Goal: Use online tool/utility: Utilize a website feature to perform a specific function

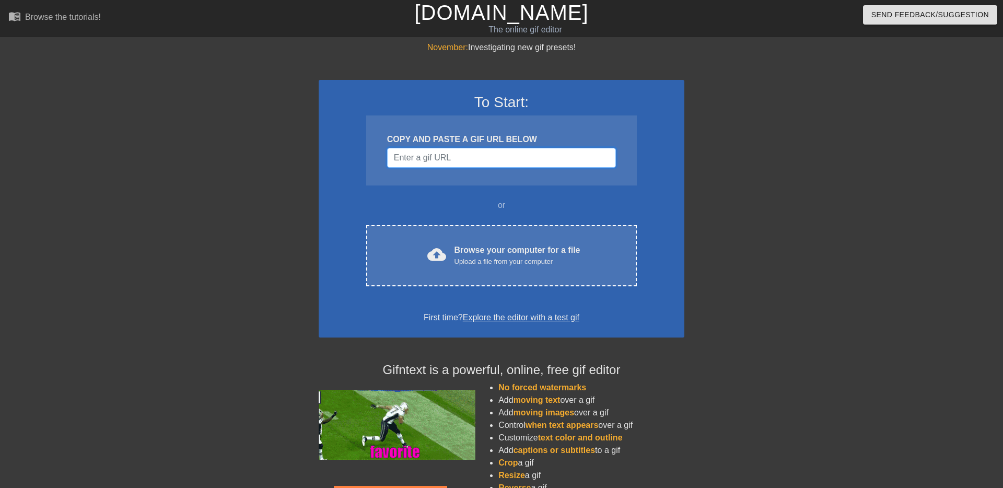
click at [549, 156] on input "Username" at bounding box center [501, 158] width 229 height 20
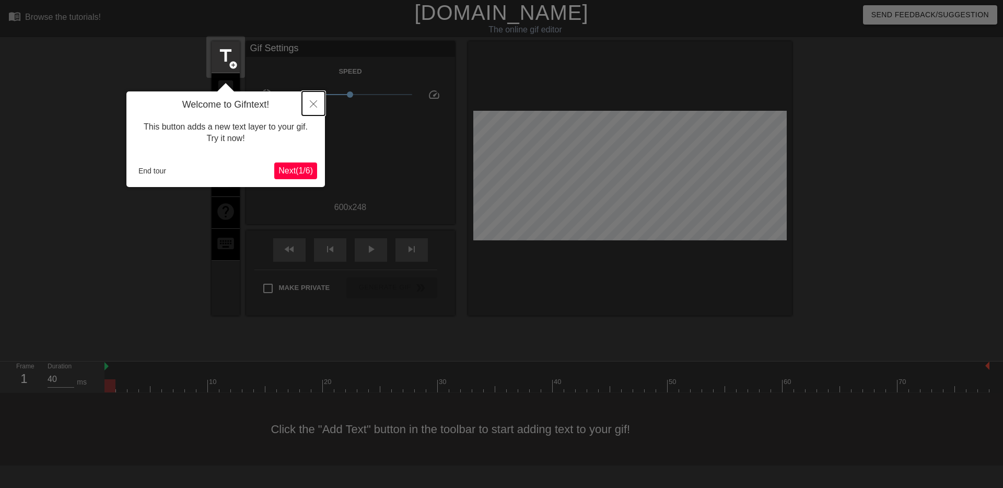
click at [310, 106] on icon "Close" at bounding box center [313, 103] width 7 height 7
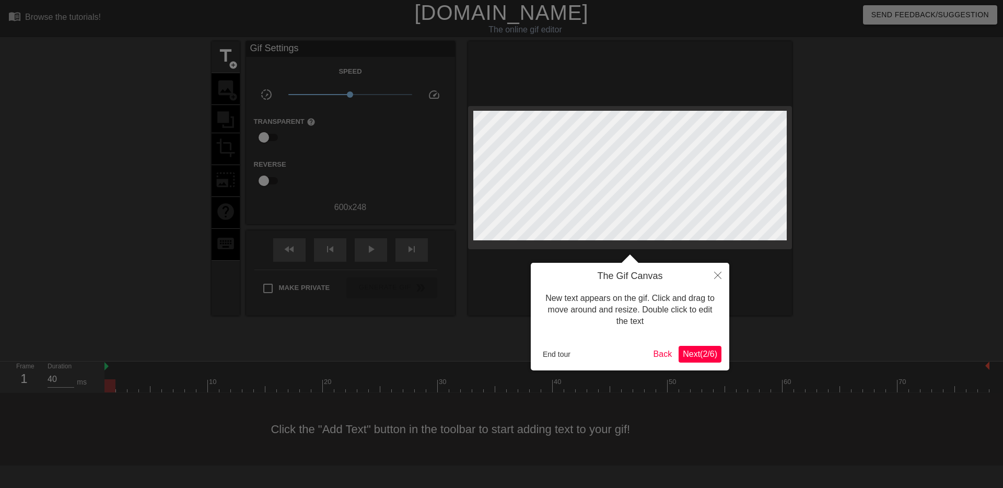
click at [718, 352] on button "Next ( 2 / 6 )" at bounding box center [699, 354] width 43 height 17
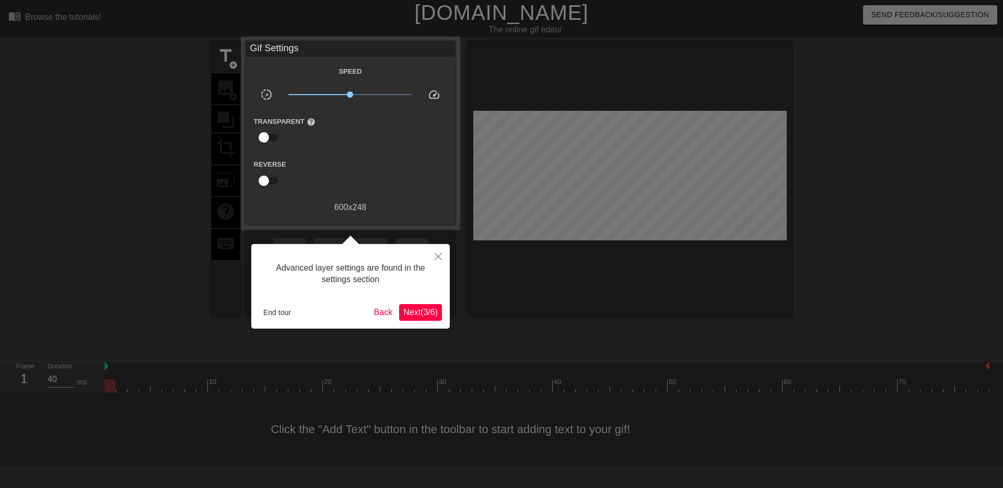
click at [429, 310] on span "Next ( 3 / 6 )" at bounding box center [420, 312] width 34 height 9
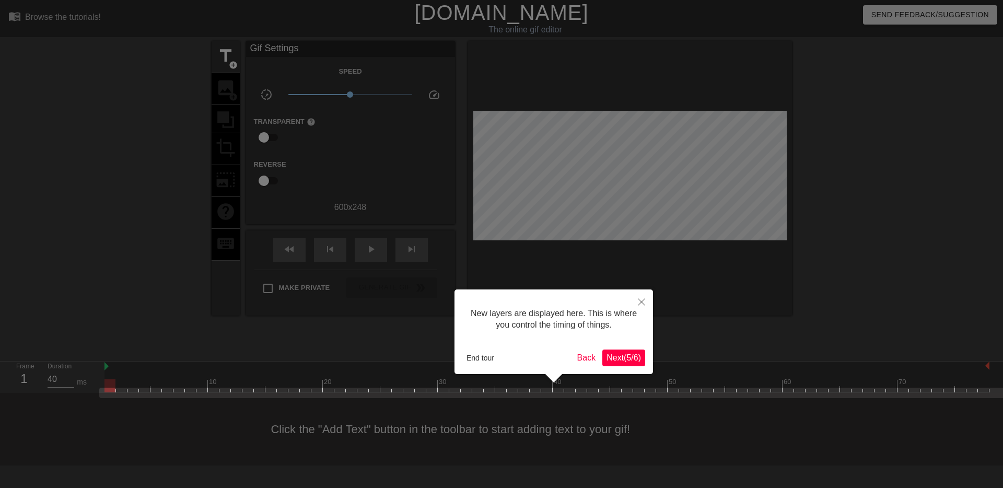
scroll to position [9, 0]
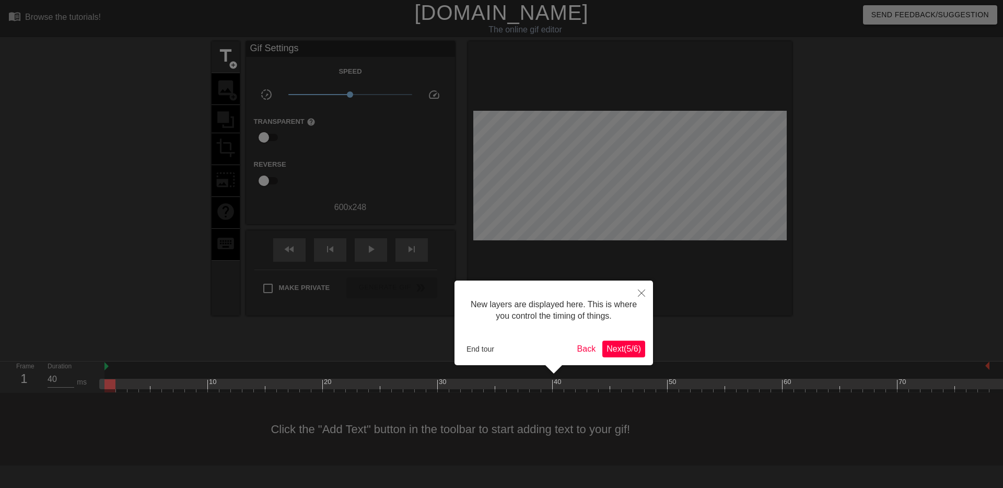
click at [630, 348] on span "Next ( 5 / 6 )" at bounding box center [623, 348] width 34 height 9
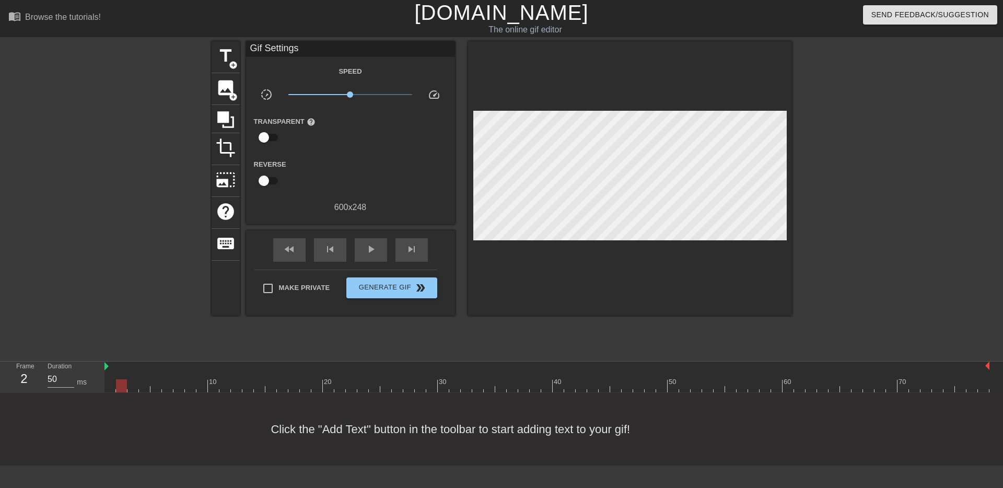
drag, startPoint x: 112, startPoint y: 383, endPoint x: 118, endPoint y: 369, distance: 14.7
click at [118, 369] on div "10 20 30 40 50 60 70" at bounding box center [546, 376] width 885 height 31
drag, startPoint x: 116, startPoint y: 389, endPoint x: 79, endPoint y: 389, distance: 37.6
click at [79, 389] on div "Frame 1 Duration 40 ms 10 20 30 40 50 60 70" at bounding box center [501, 376] width 1003 height 31
click at [360, 252] on div "play_arrow" at bounding box center [371, 250] width 32 height 24
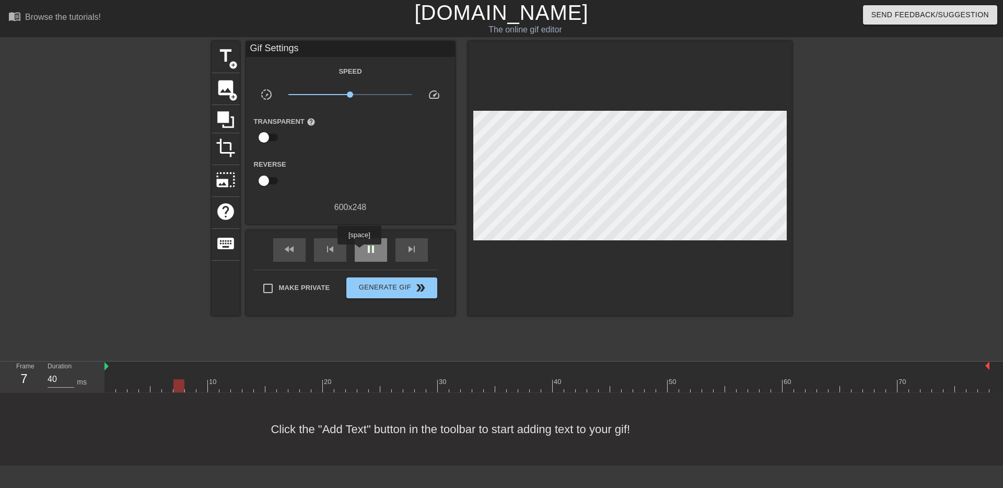
click at [360, 252] on div "pause" at bounding box center [371, 250] width 32 height 24
drag, startPoint x: 106, startPoint y: 367, endPoint x: 173, endPoint y: 366, distance: 67.4
click at [173, 366] on div "10 20 30 40 50 60 70" at bounding box center [546, 376] width 885 height 31
click at [295, 255] on span "fast_rewind" at bounding box center [289, 249] width 13 height 13
click at [373, 251] on span "play_arrow" at bounding box center [371, 249] width 13 height 13
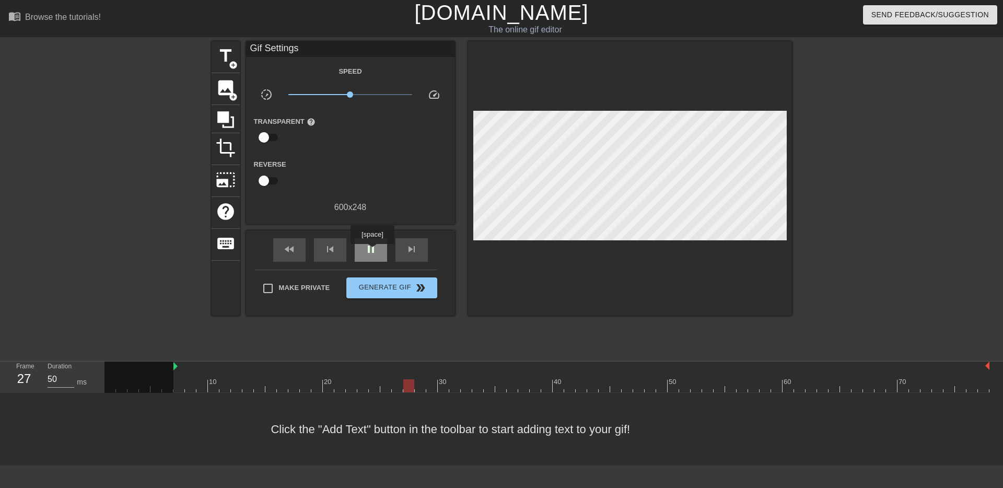
type input "40"
click at [373, 251] on span "pause" at bounding box center [371, 249] width 13 height 13
click at [231, 65] on span "add_circle" at bounding box center [233, 65] width 9 height 9
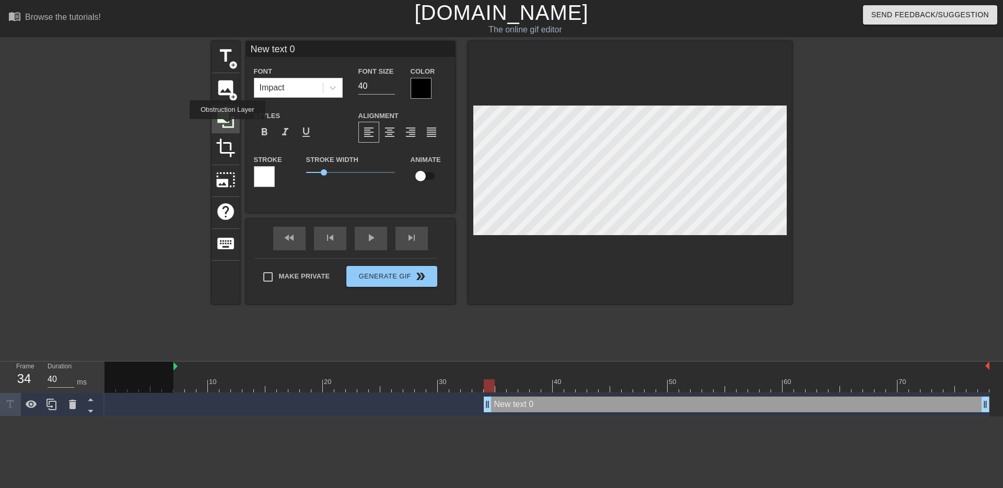
click at [229, 126] on icon at bounding box center [225, 119] width 17 height 17
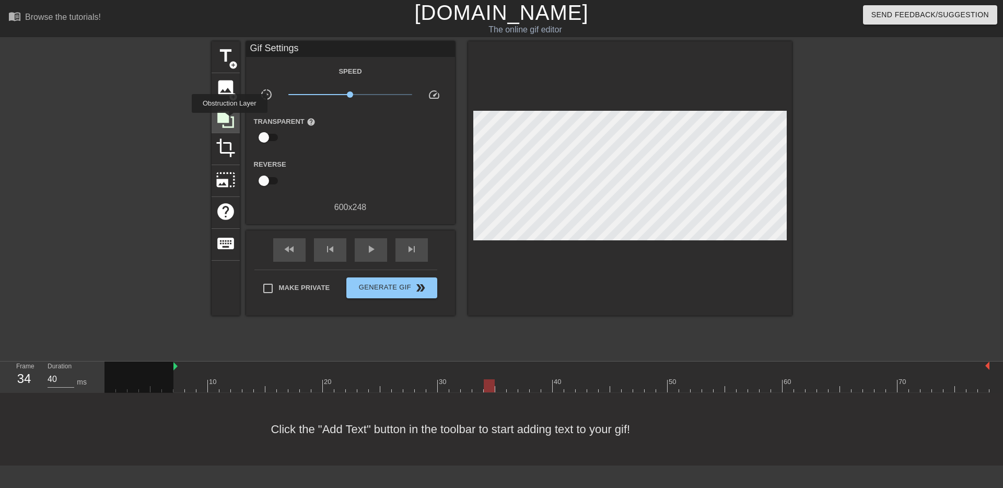
click at [231, 120] on icon at bounding box center [226, 120] width 20 height 20
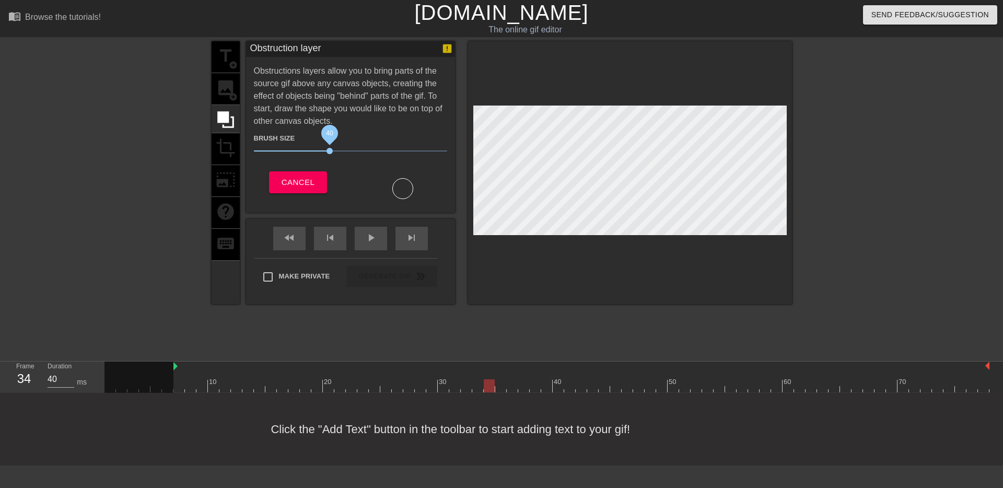
drag, startPoint x: 309, startPoint y: 149, endPoint x: 332, endPoint y: 150, distance: 23.0
click at [330, 151] on span "40" at bounding box center [329, 151] width 6 height 6
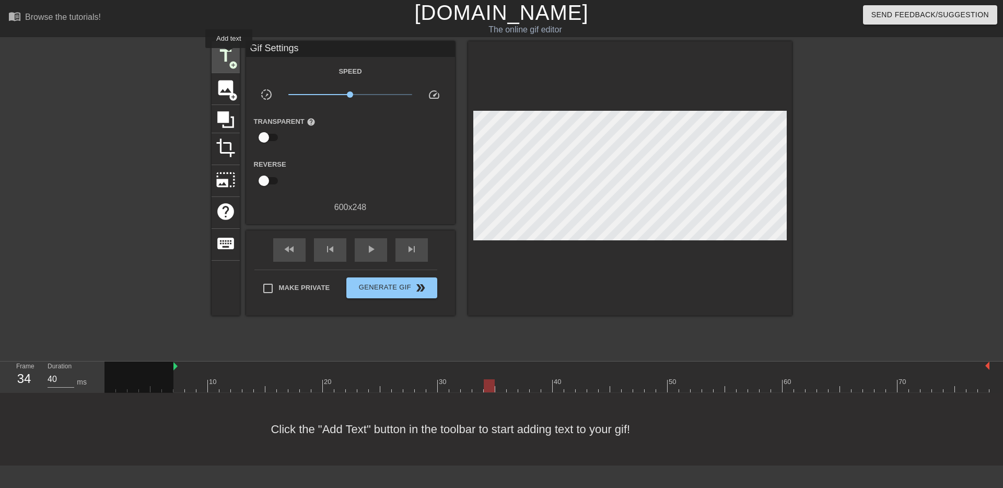
click at [229, 55] on span "title" at bounding box center [226, 56] width 20 height 20
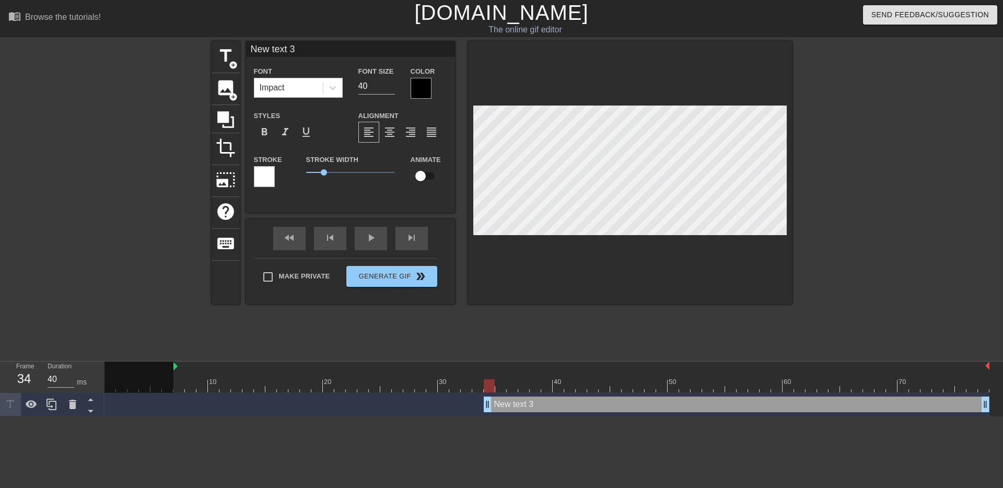
click at [418, 83] on div at bounding box center [421, 88] width 21 height 21
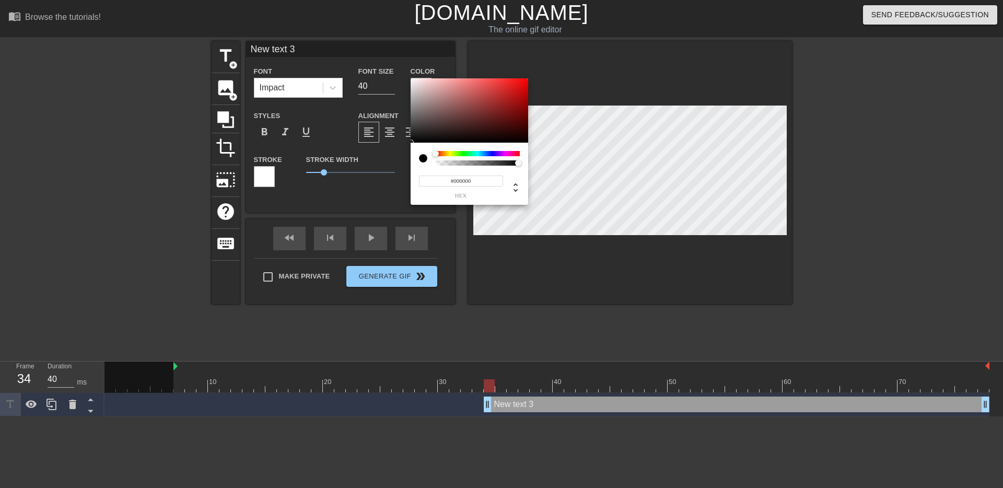
type input "#EBDCDC"
click at [418, 83] on div at bounding box center [470, 110] width 118 height 65
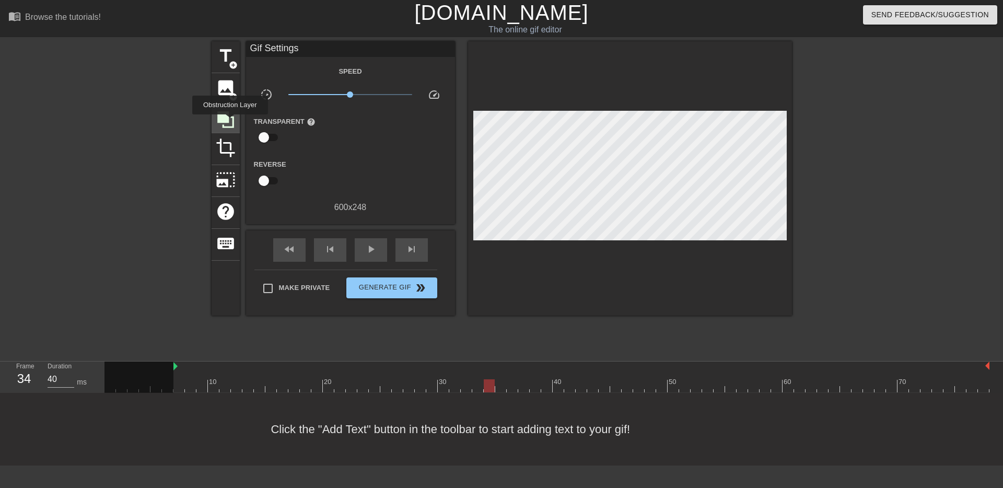
click at [231, 122] on icon at bounding box center [226, 120] width 20 height 20
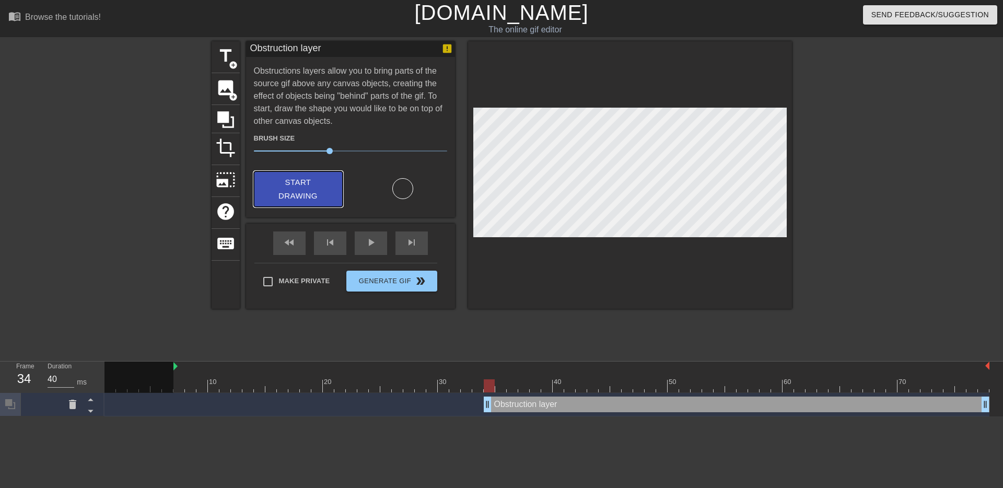
click at [299, 201] on span "Start Drawing" at bounding box center [298, 189] width 64 height 28
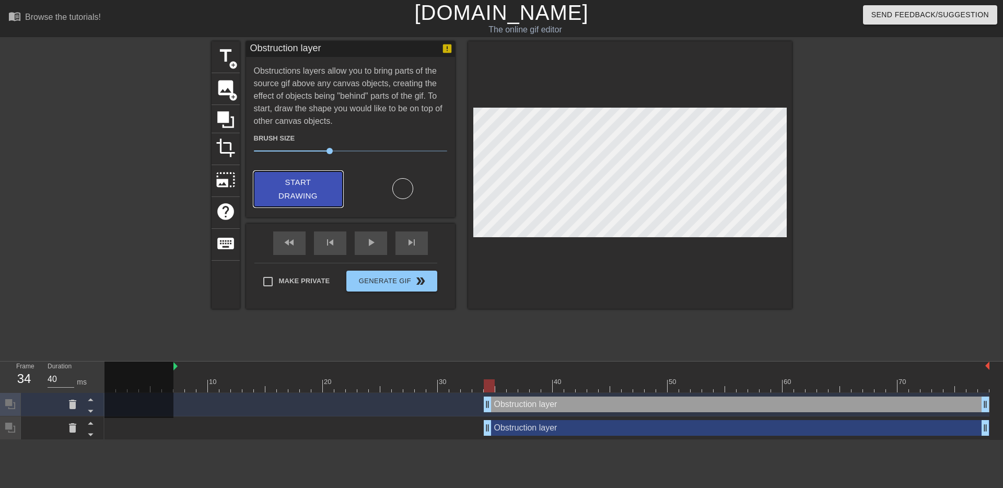
click at [314, 181] on span "Start Drawing" at bounding box center [298, 189] width 64 height 28
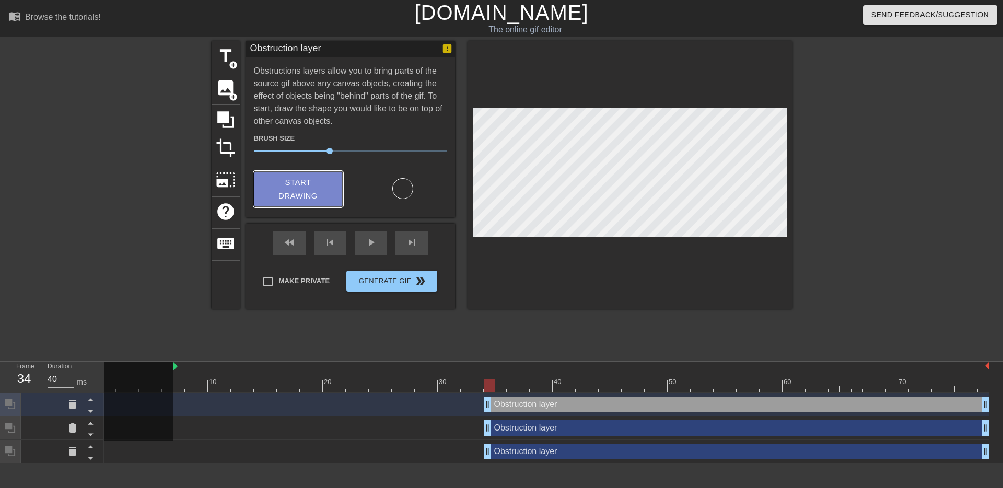
click at [317, 191] on span "Start Drawing" at bounding box center [298, 189] width 64 height 28
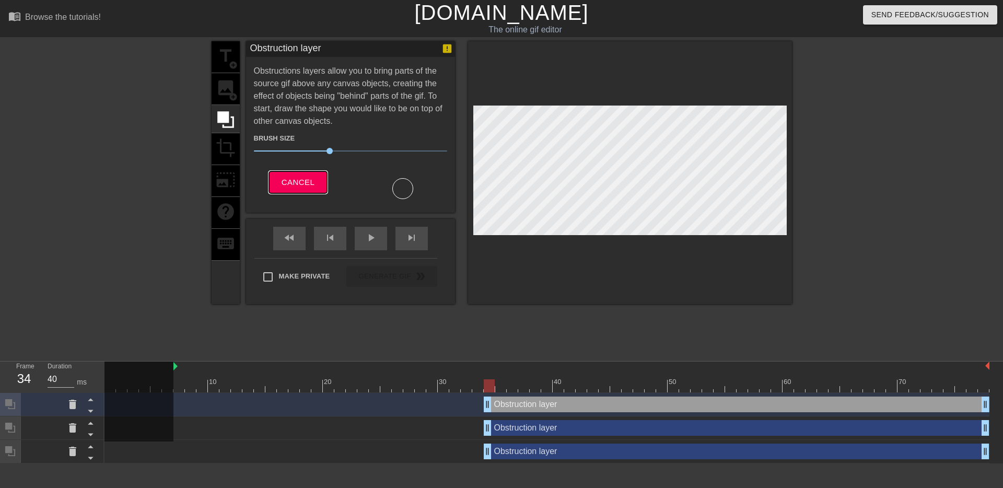
click at [321, 184] on button "Cancel" at bounding box center [298, 182] width 58 height 22
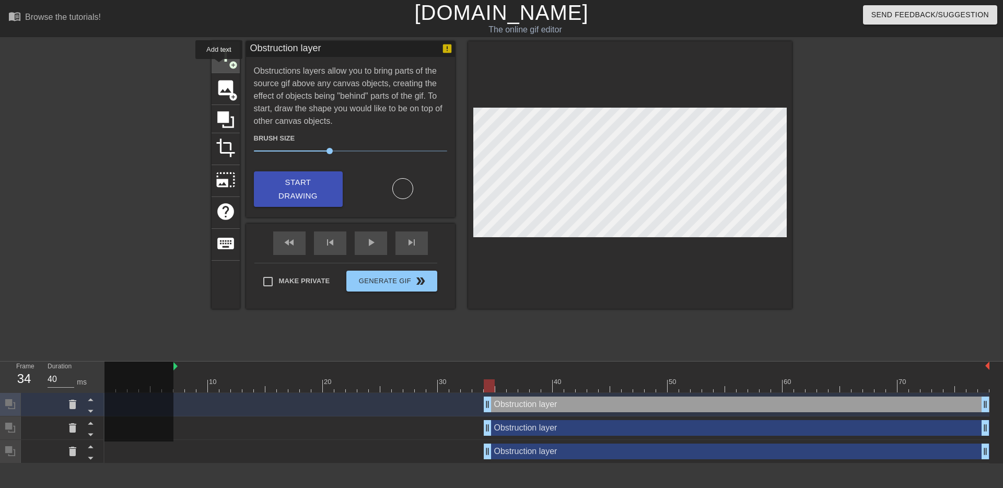
click at [219, 66] on div "title add_circle" at bounding box center [226, 57] width 28 height 32
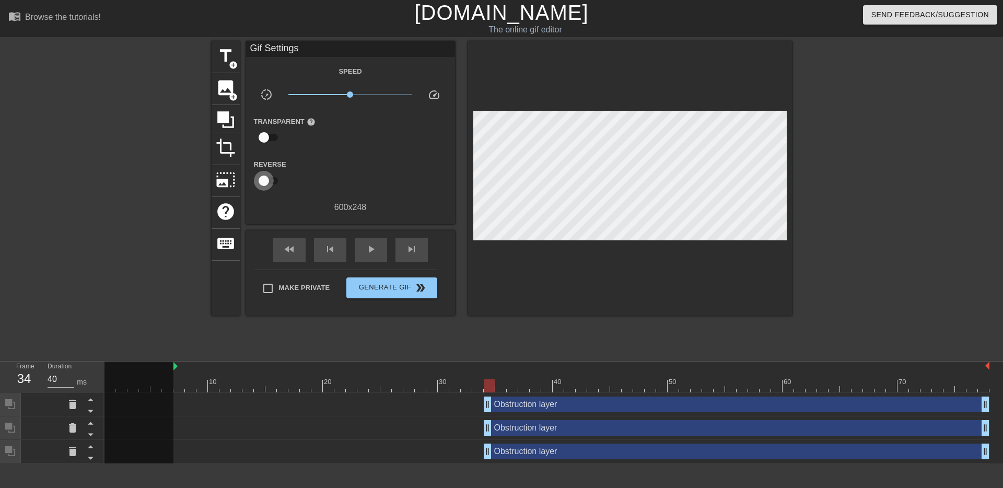
click at [270, 177] on input "checkbox" at bounding box center [264, 181] width 60 height 20
click at [271, 180] on input "checkbox" at bounding box center [274, 181] width 60 height 20
click at [271, 180] on input "checkbox" at bounding box center [264, 181] width 60 height 20
click at [271, 180] on input "checkbox" at bounding box center [274, 181] width 60 height 20
click at [271, 180] on input "checkbox" at bounding box center [264, 181] width 60 height 20
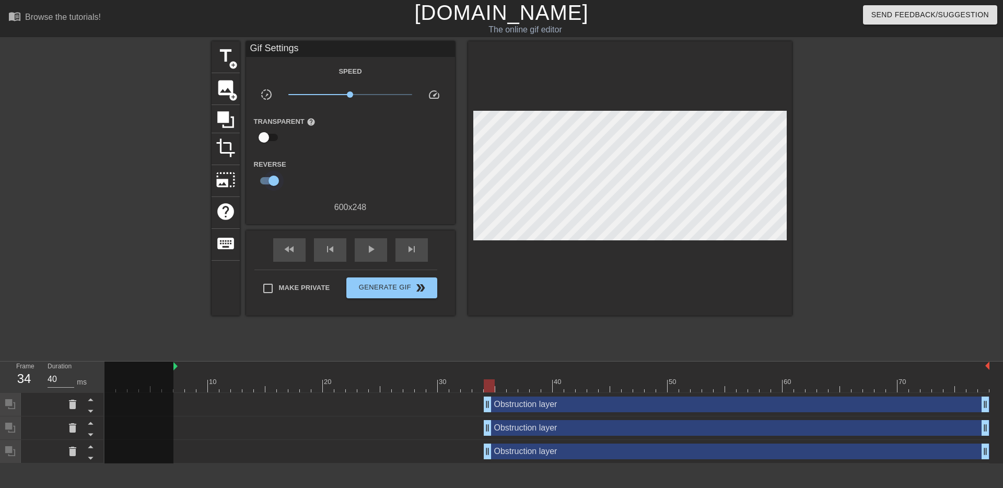
click at [271, 180] on input "checkbox" at bounding box center [274, 181] width 60 height 20
checkbox input "false"
click at [225, 124] on icon at bounding box center [226, 120] width 20 height 20
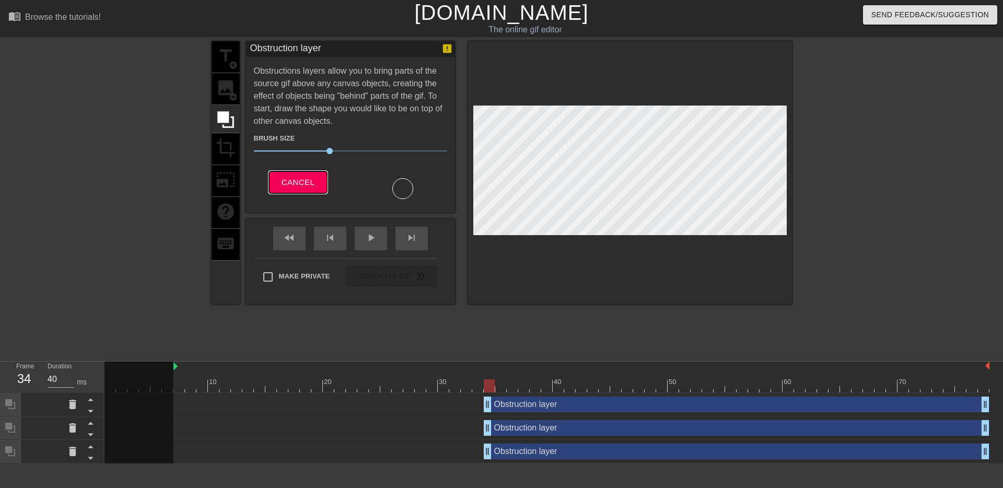
click at [306, 173] on button "Cancel" at bounding box center [298, 182] width 58 height 22
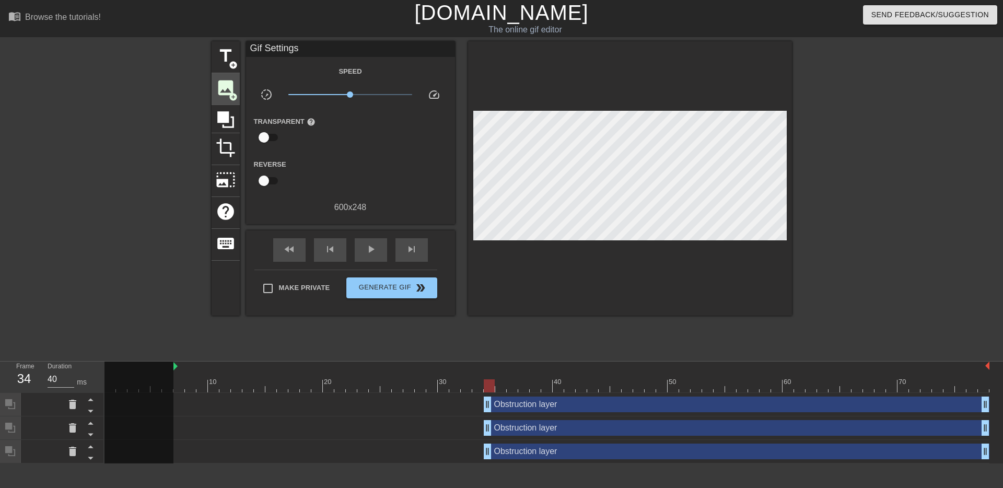
click at [239, 73] on div "image add_circle" at bounding box center [226, 89] width 28 height 32
click at [236, 67] on span "add_circle" at bounding box center [233, 65] width 9 height 9
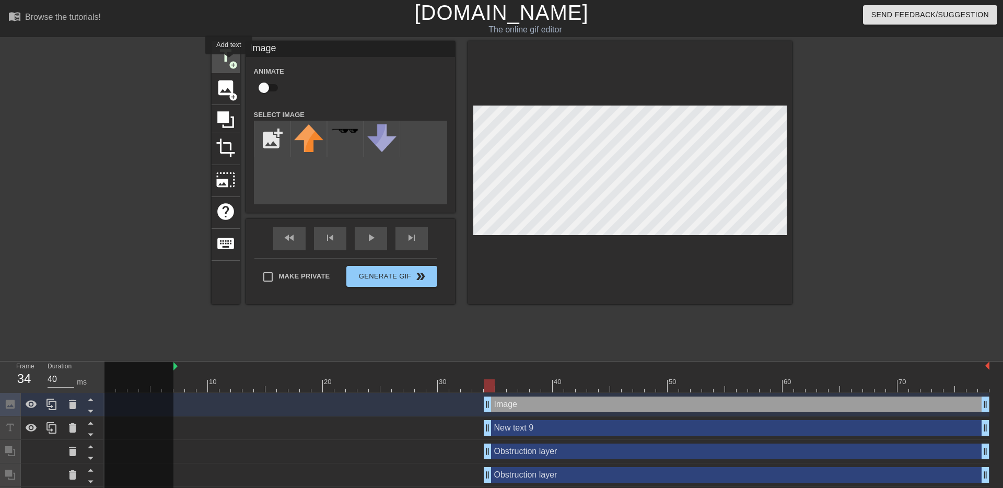
click at [229, 62] on span "add_circle" at bounding box center [233, 65] width 9 height 9
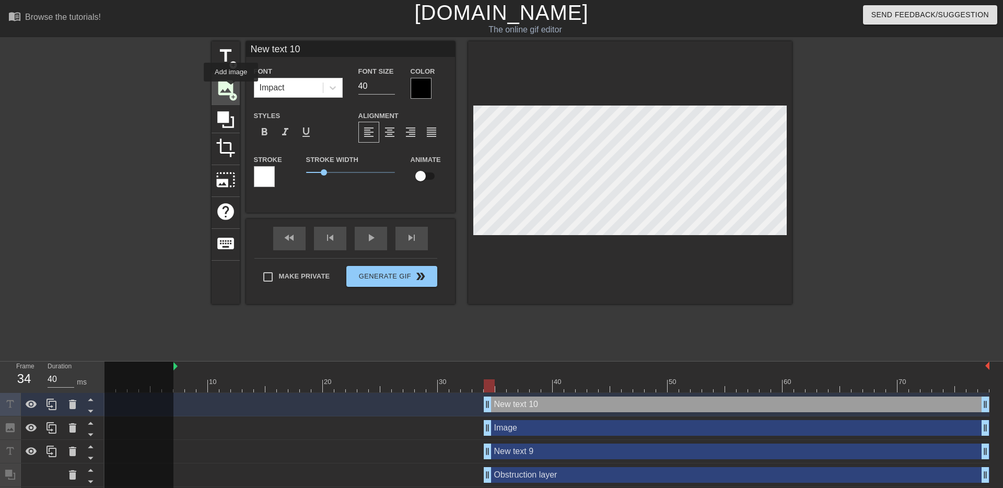
click at [231, 89] on span "image" at bounding box center [226, 88] width 20 height 20
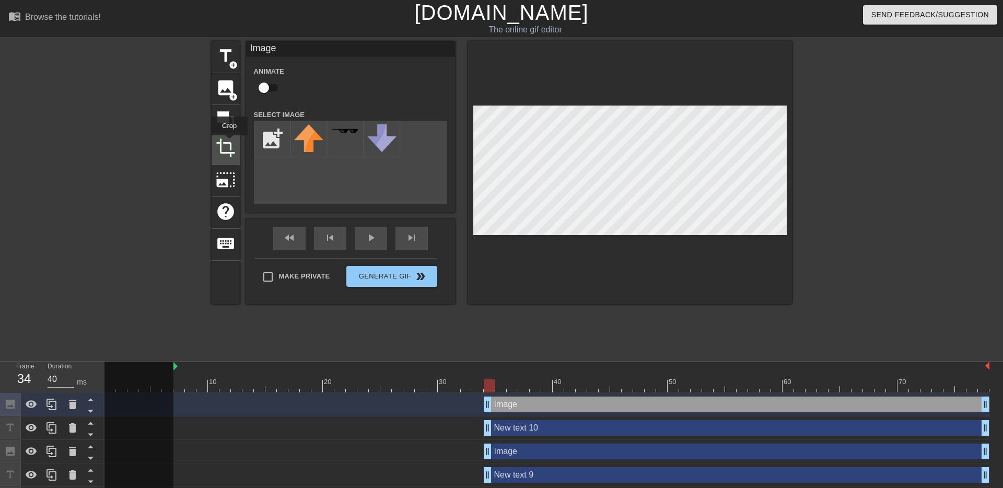
click at [230, 143] on span "crop" at bounding box center [226, 148] width 20 height 20
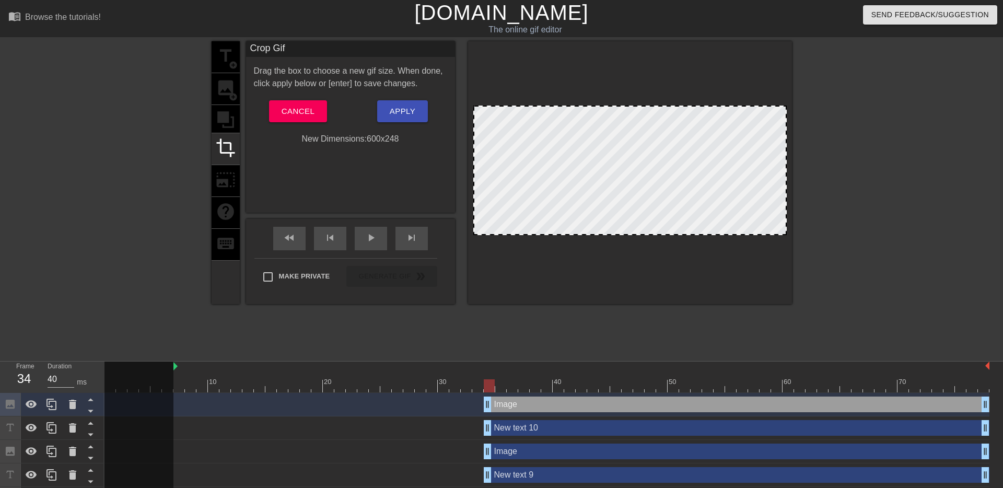
click at [627, 171] on div at bounding box center [629, 171] width 313 height 130
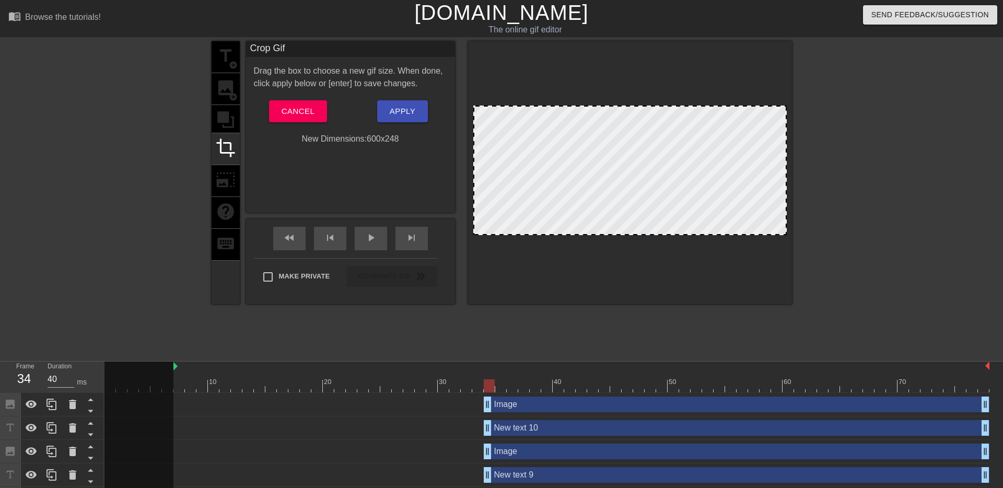
click at [627, 171] on div at bounding box center [629, 171] width 313 height 130
click at [627, 143] on div at bounding box center [629, 171] width 313 height 130
click at [638, 142] on div at bounding box center [629, 171] width 313 height 130
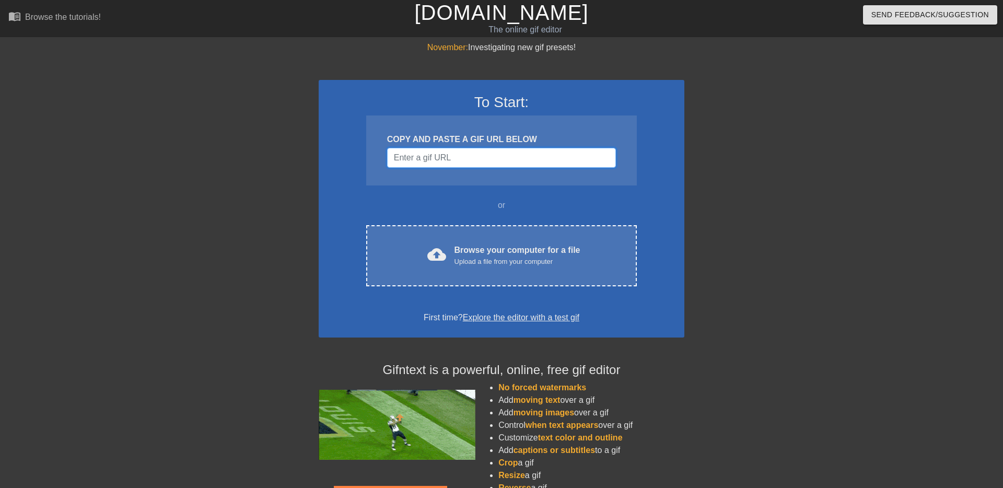
click at [500, 162] on input "Username" at bounding box center [501, 158] width 229 height 20
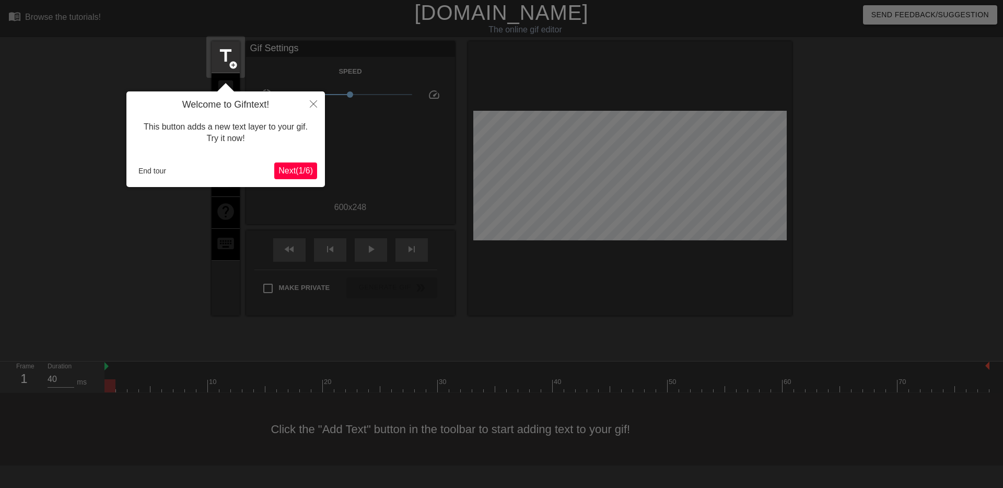
click at [164, 162] on div "Welcome to Gifntext! This button adds a new text layer to your gif. Try it now!…" at bounding box center [225, 139] width 198 height 96
click at [159, 171] on button "End tour" at bounding box center [152, 171] width 36 height 16
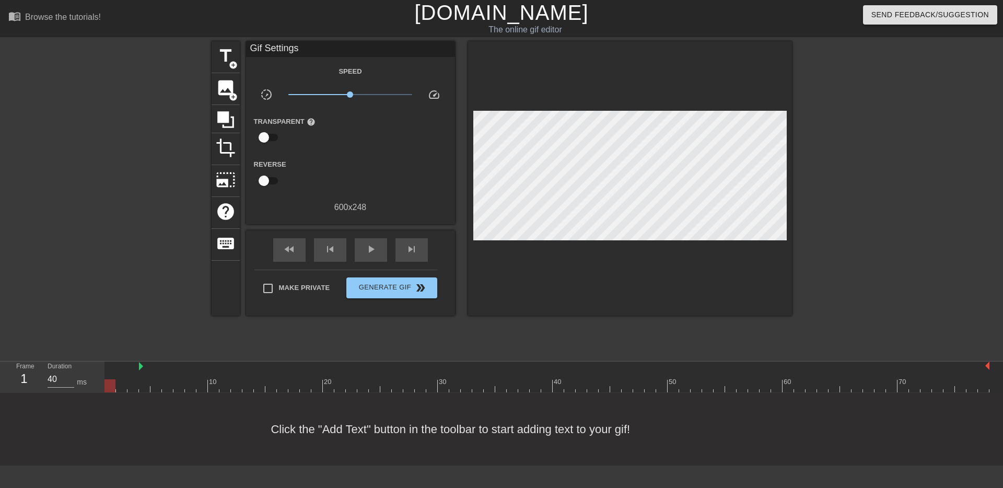
drag, startPoint x: 106, startPoint y: 367, endPoint x: 142, endPoint y: 368, distance: 36.0
click at [374, 249] on span "play_arrow" at bounding box center [371, 249] width 13 height 13
type input "40"
click at [373, 249] on span "pause" at bounding box center [371, 249] width 13 height 13
click at [229, 53] on span "title" at bounding box center [226, 56] width 20 height 20
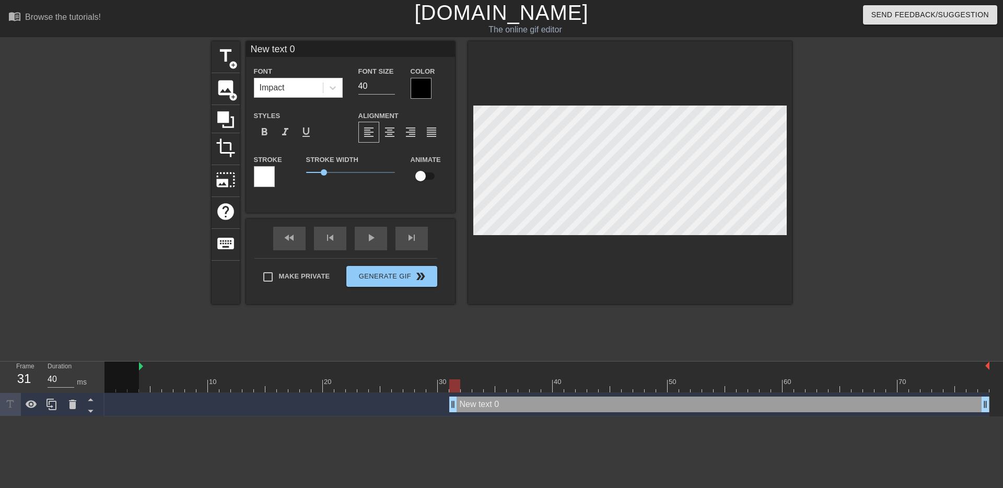
click at [266, 172] on div at bounding box center [264, 176] width 21 height 21
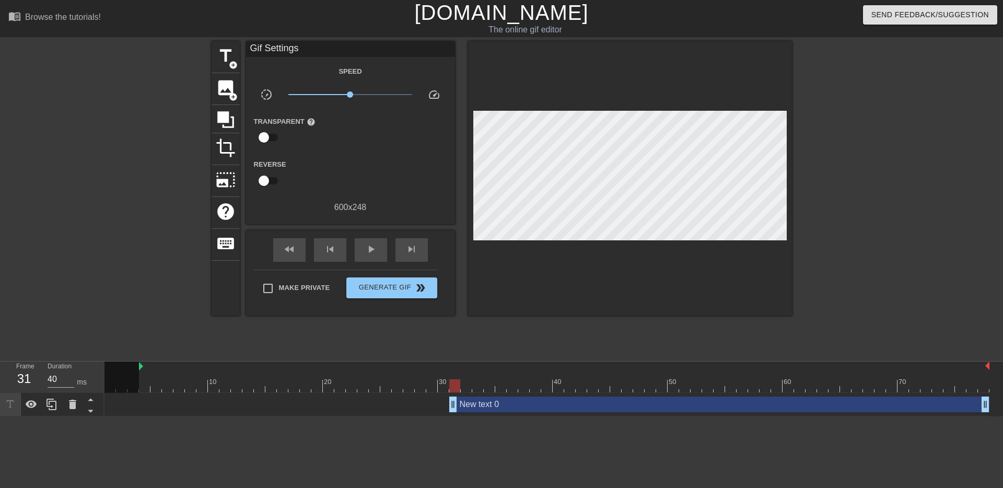
click at [270, 137] on input "checkbox" at bounding box center [264, 137] width 60 height 20
checkbox input "true"
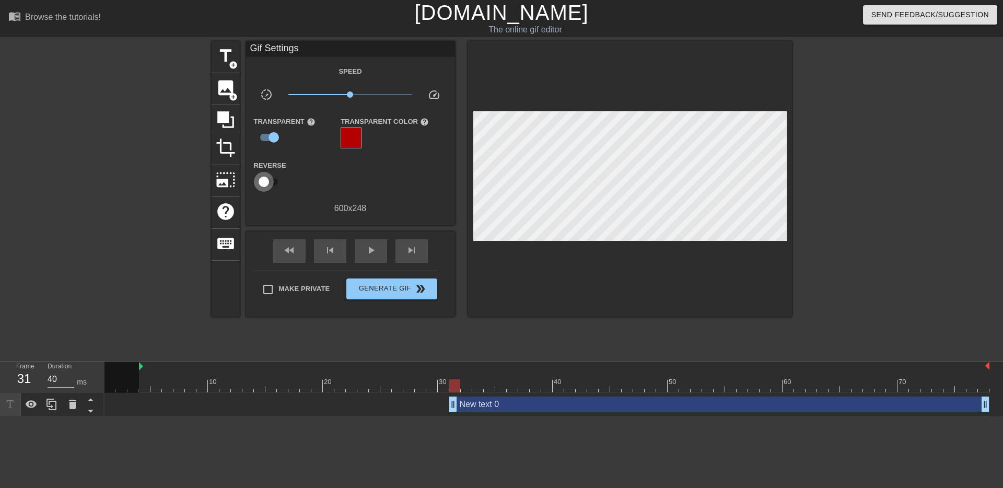
click at [268, 180] on input "checkbox" at bounding box center [264, 182] width 60 height 20
click at [270, 181] on input "checkbox" at bounding box center [274, 182] width 60 height 20
checkbox input "false"
click at [272, 137] on input "checkbox" at bounding box center [274, 137] width 60 height 20
checkbox input "false"
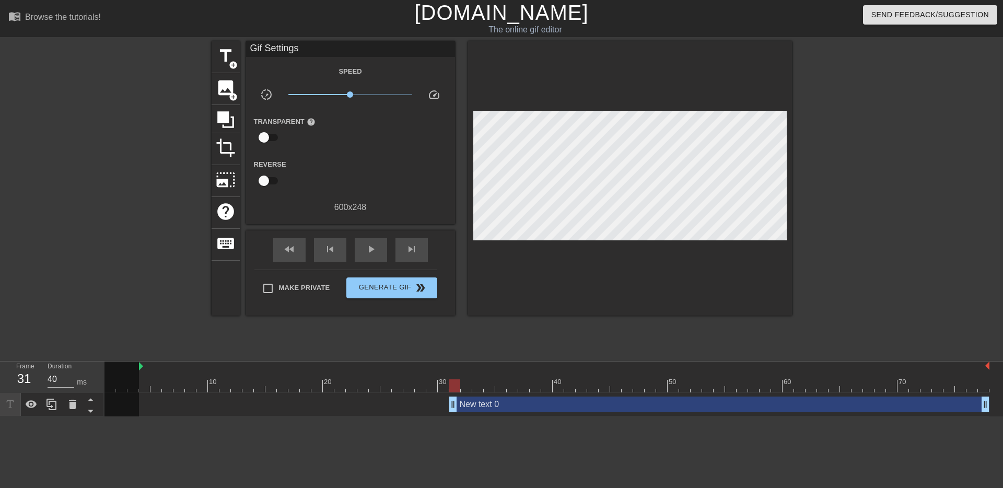
click at [303, 155] on div "Speed slow_motion_video x1.00 speed Transparent help Reverse 600 x 248" at bounding box center [350, 139] width 193 height 149
click at [304, 120] on label "Transparent help" at bounding box center [285, 121] width 62 height 10
click at [226, 44] on div "title add_circle" at bounding box center [226, 57] width 28 height 32
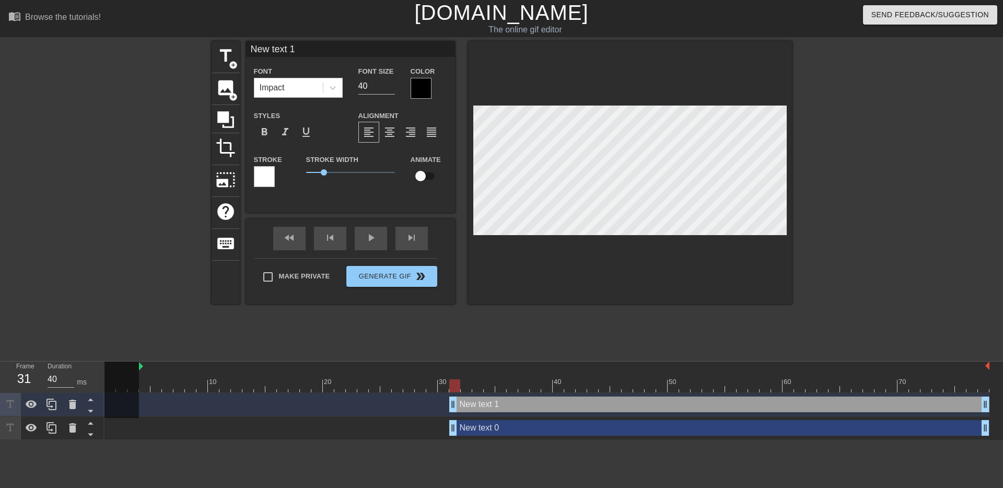
click at [311, 159] on label "Stroke Width" at bounding box center [332, 160] width 52 height 10
click at [306, 183] on div "Stroke Width 1" at bounding box center [350, 174] width 104 height 43
click at [256, 233] on div "fast_rewind skip_previous play_arrow skip_next Make Private Generate Gif double…" at bounding box center [350, 261] width 209 height 85
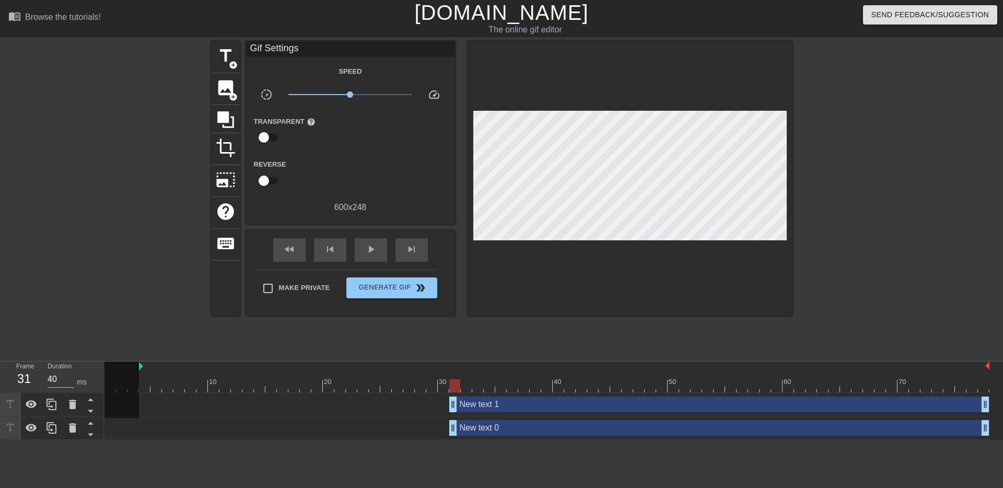
click at [259, 252] on div "fast_rewind skip_previous play_arrow skip_next Make Private Generate Gif double…" at bounding box center [350, 272] width 209 height 85
click at [258, 274] on div "Make Private Generate Gif double_arrow" at bounding box center [345, 290] width 183 height 41
click at [224, 59] on span "title" at bounding box center [226, 56] width 20 height 20
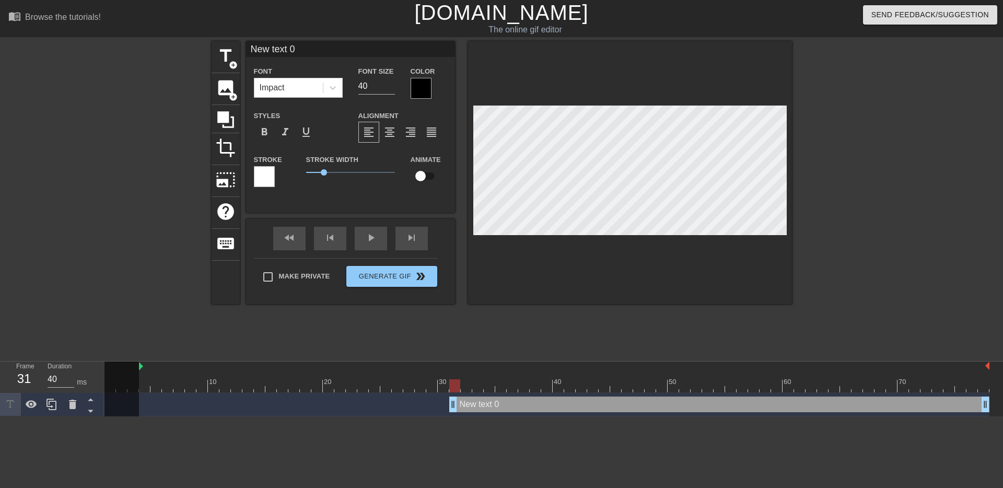
scroll to position [0, 2]
type input "i"
type textarea "i"
type input "i"
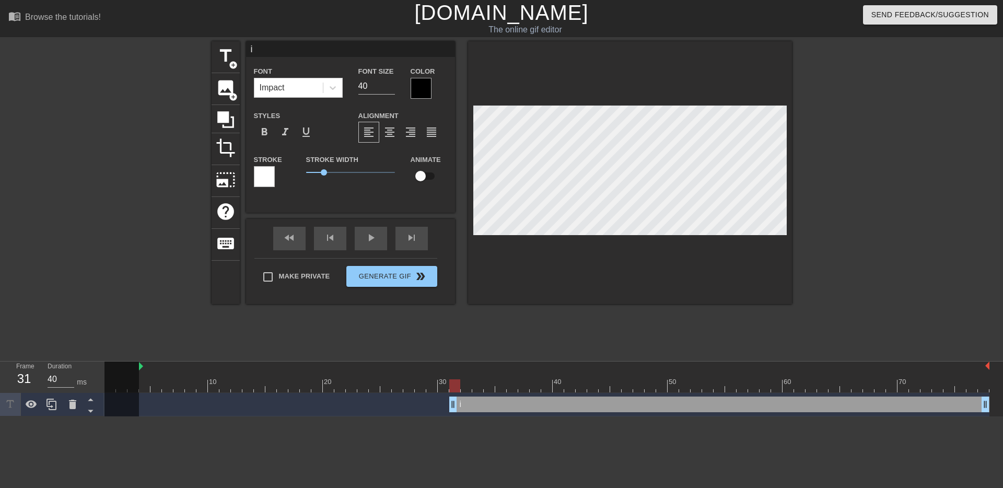
type textarea "i"
type input "i w"
type textarea "i w"
type input "i wa"
type textarea "i wa"
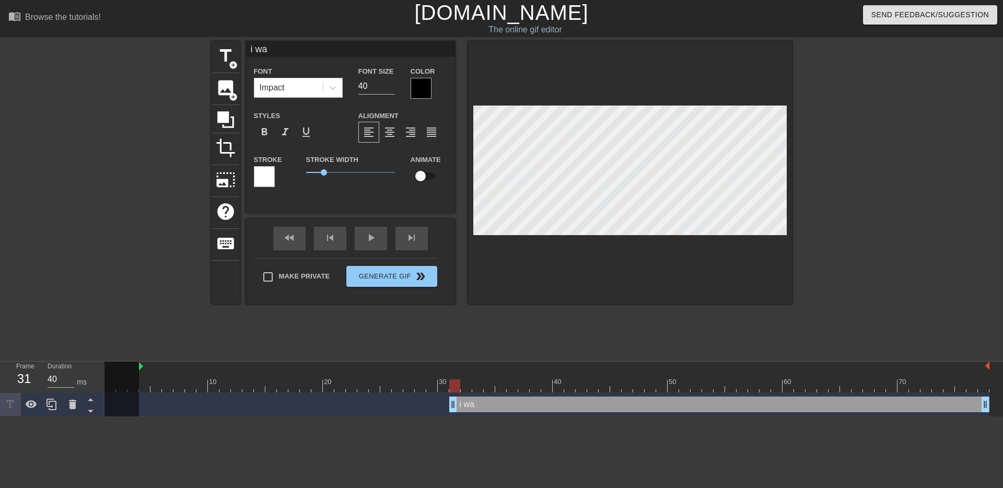
type input "i w"
type textarea "i w"
type input "i"
type textarea "i"
type input "i"
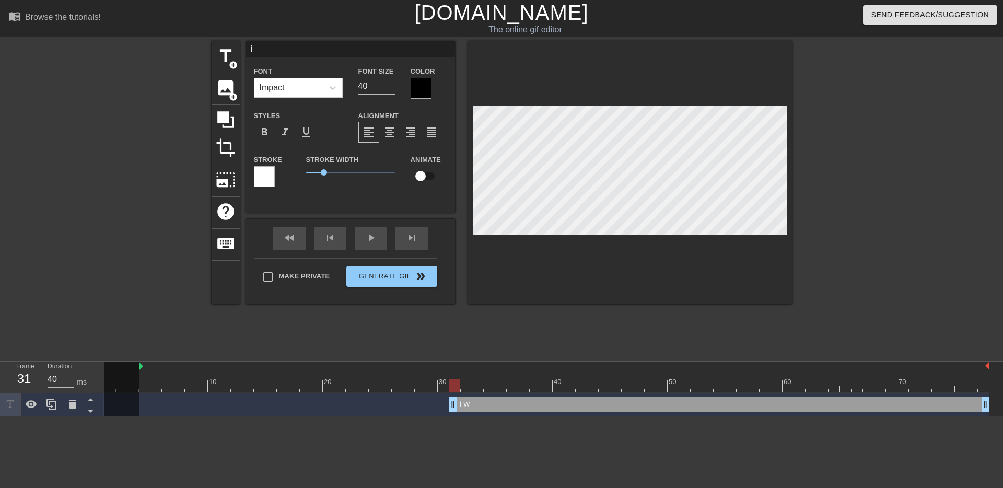
type textarea "i"
type input "I"
type textarea "I"
type input "I"
type textarea "I"
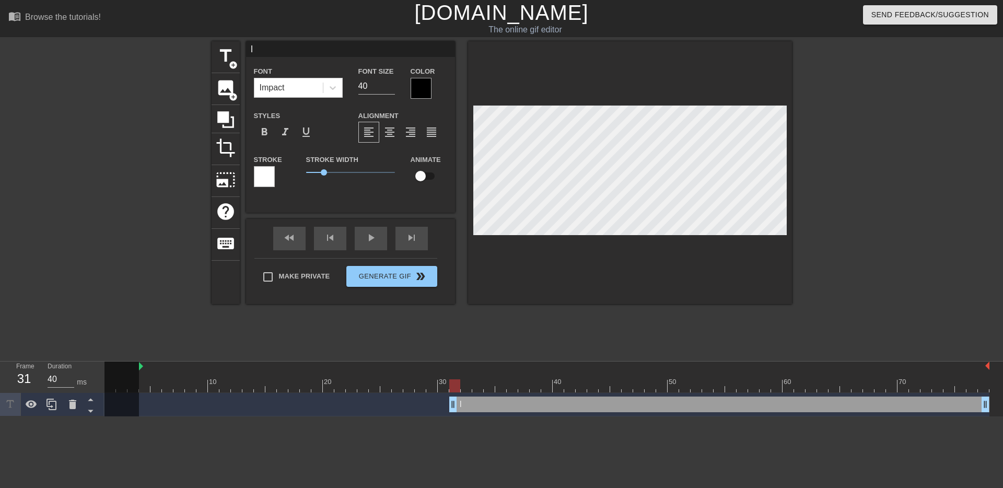
type input "I w"
type textarea "I w"
type input "I wa"
type textarea "I wa"
type input "I was"
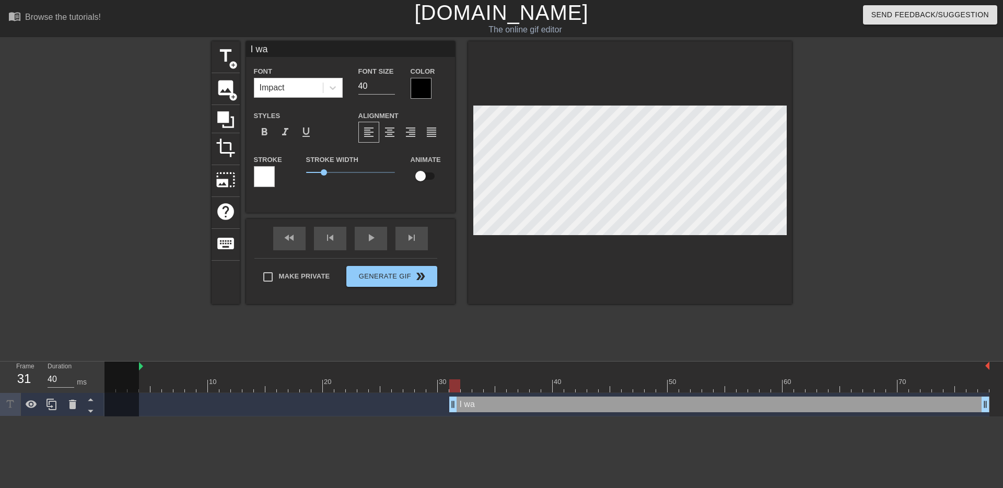
type textarea "I was"
type input "I was"
type textarea "I was"
type input "I was a"
type textarea "I was a"
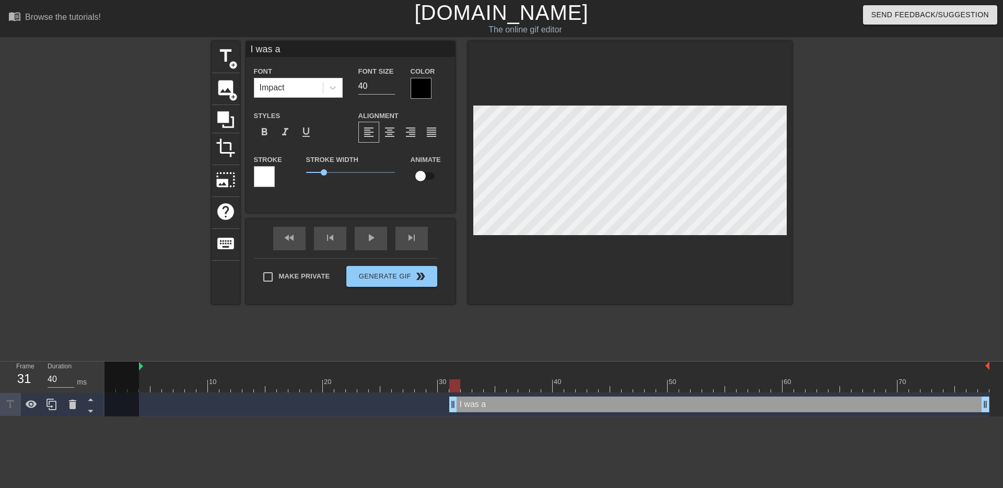
type input "I was"
type textarea "I was"
type input "I was e"
type textarea "I was e"
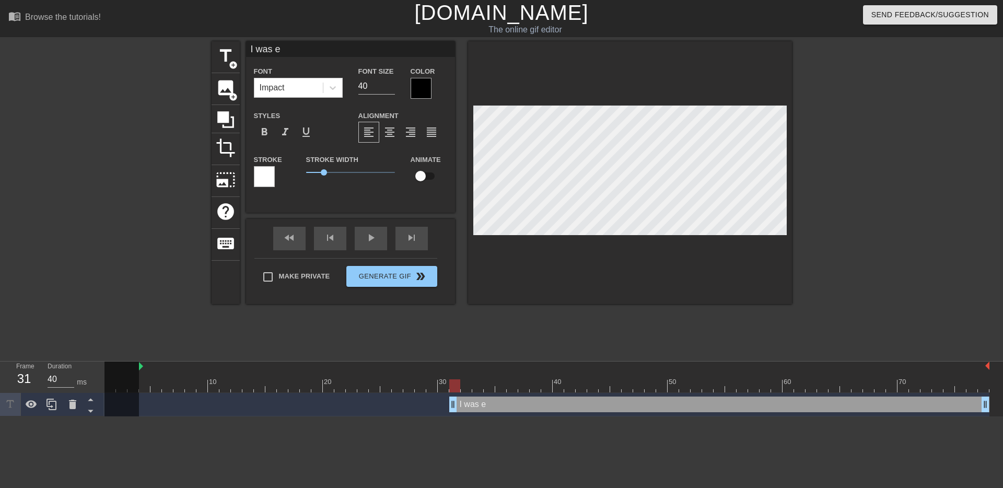
type input "I was el"
type textarea "I was ele"
type input "I was elec"
type textarea "I was elec"
type input "I was elect"
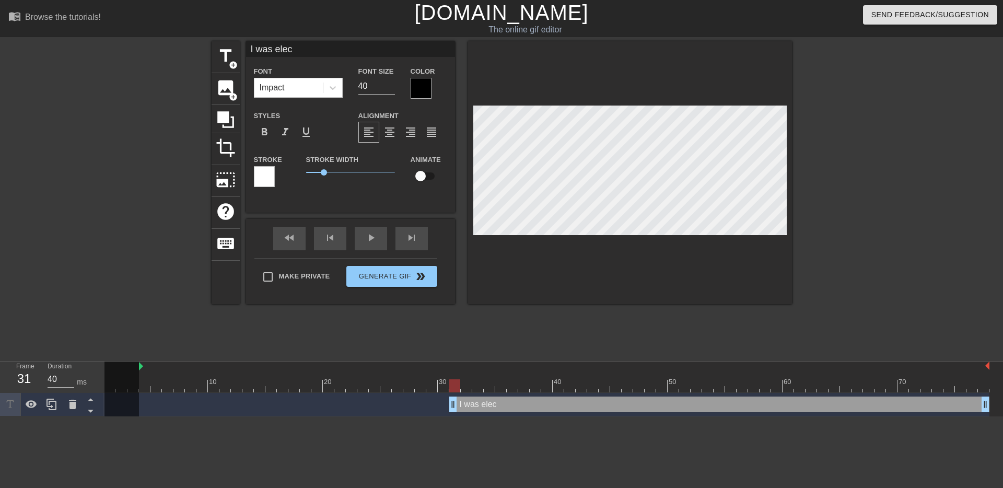
type textarea "I was elect"
type input "I was electe"
type textarea "I was electe"
type input "I was elected"
type textarea "I was elected"
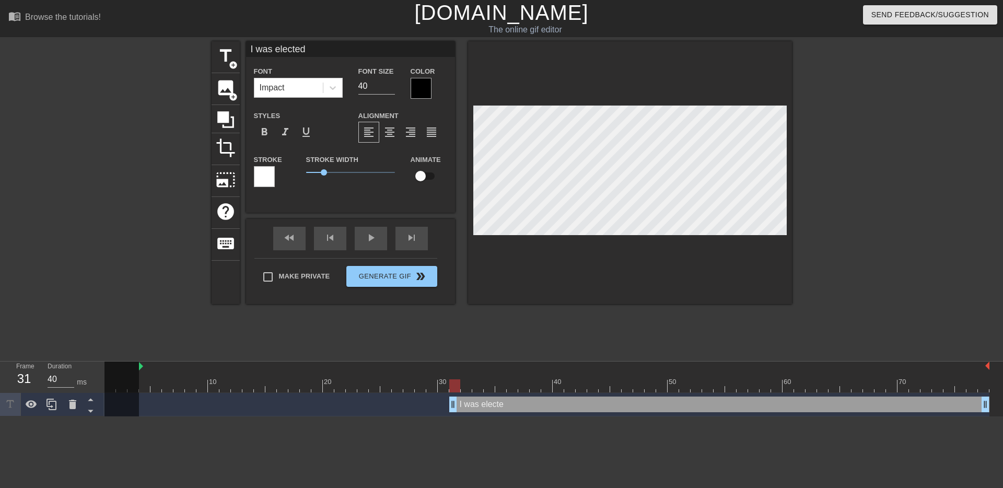
type input "I was elected"
type textarea "I was elected"
type input "I was elected t"
type textarea "I was elected t"
type input "I was elected to"
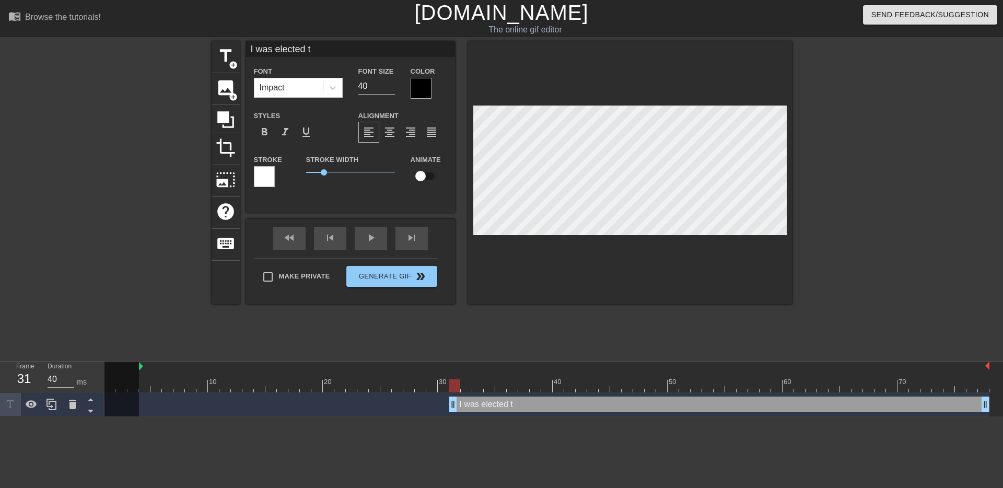
type textarea "I was elected to"
type input "I was elected to"
type textarea "I was elected to"
type input "I was elected to d"
type textarea "I was elected to d"
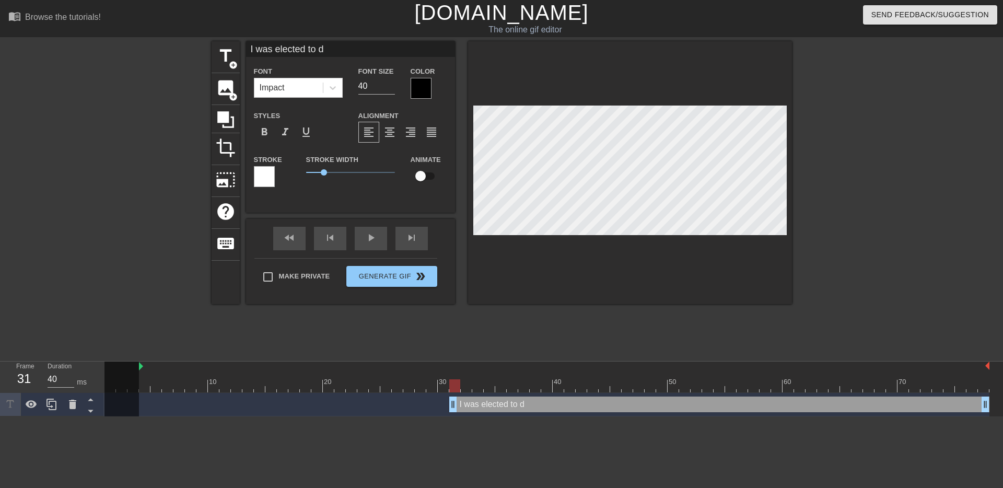
type input "I was elected to de"
type textarea "I was elected to de"
type input "I was elected to dev"
type textarea "I was elected to dev"
type input "I was elected to de"
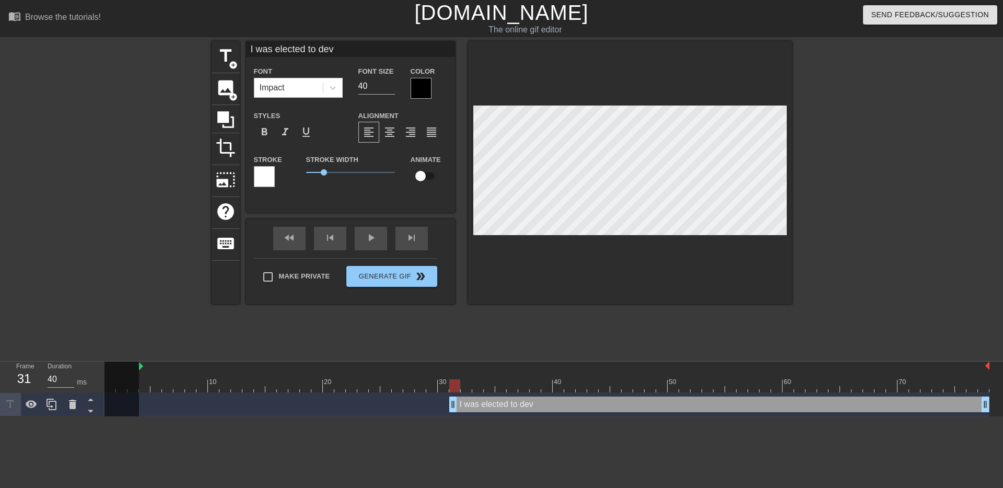
type textarea "I was elected to de"
type input "I was elected to d"
type textarea "I was elected to d"
type input "I was elected to"
type textarea "I was elected to"
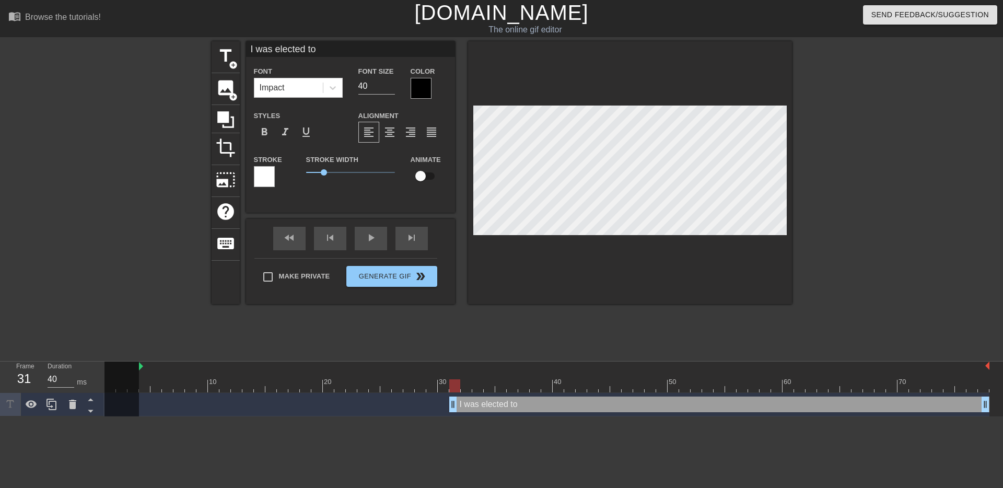
type input "I was elected to D"
type textarea "I was elected to D"
type input "I was elected to DE"
type textarea "I was elected to DE"
type input "I was elected to DEV"
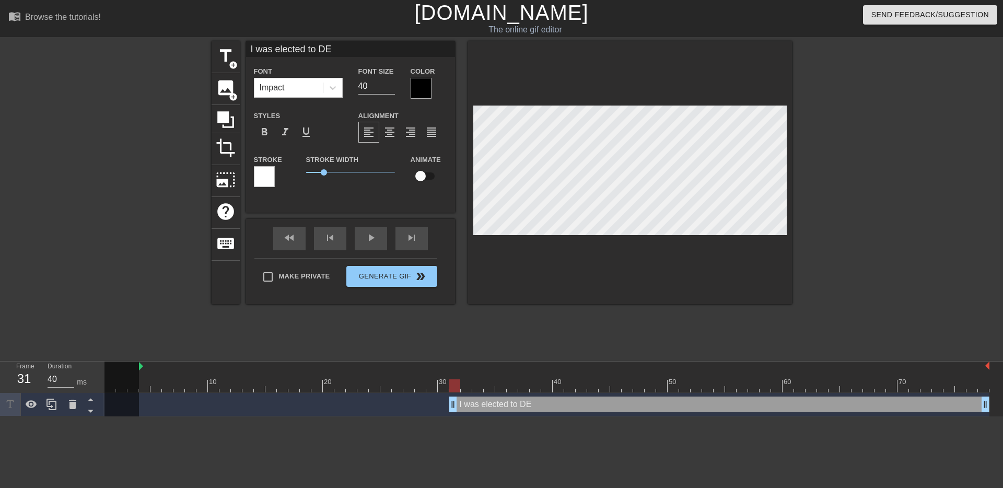
type textarea "I was elected to DEV"
type input "I was elected to DEV"
type textarea "I was elected to DEV"
type input "I was elected to DEV n"
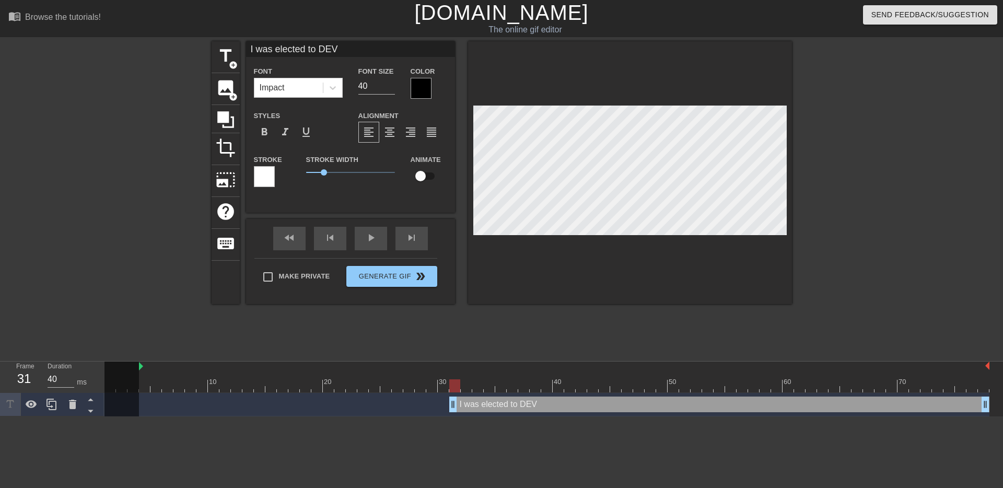
type textarea "I was elected to DEV n"
type input "I was elected to DEV no"
type textarea "I was elected to DEV no"
type input "I was elected to DEV not"
type textarea "I was elected to DEV not"
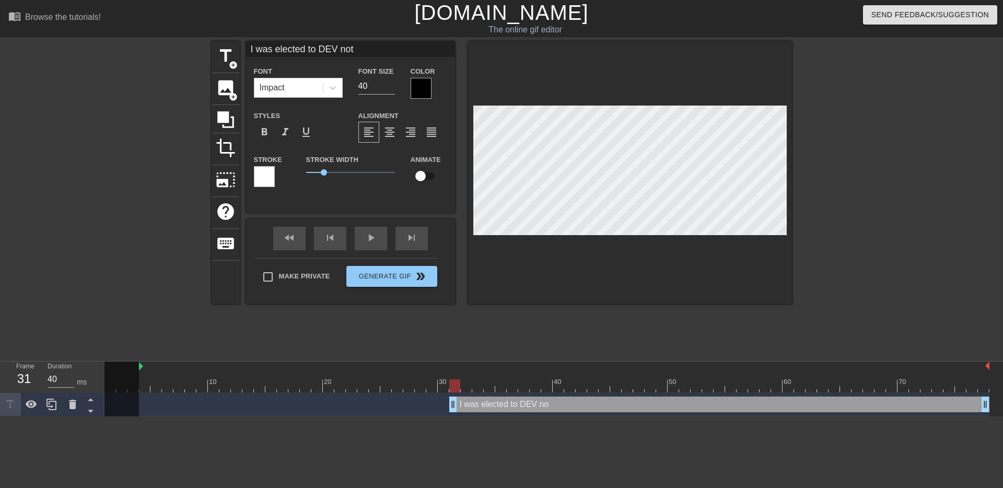
type input "I was elected to DEV not"
type textarea "I was elected to DEV not"
type input "I was elected to DEV not t"
type textarea "I was elected to DEV not to"
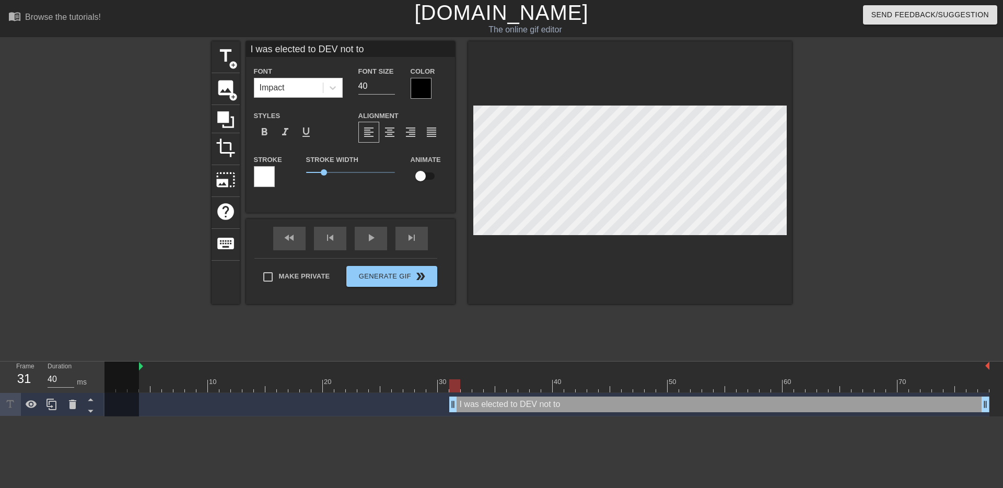
type input "I was elected to DEV not to"
type textarea "I was elected to DEV not to"
type input "I was elected to DEV not to T"
type textarea "I was elected to DEV not to T"
type input "I was elected to DEV not to TE"
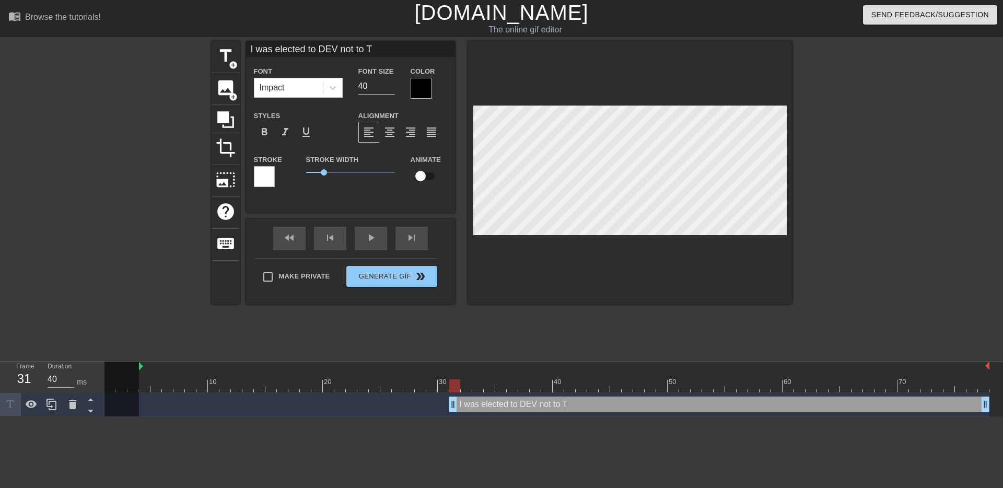
type textarea "I was elected to DEV not to TE"
type input "I was elected to DEV not to TES"
type textarea "I was elected to DEV not to TES"
type input "I was elected to DEV not to TEST"
type textarea "I was elected to DEV not to TEST"
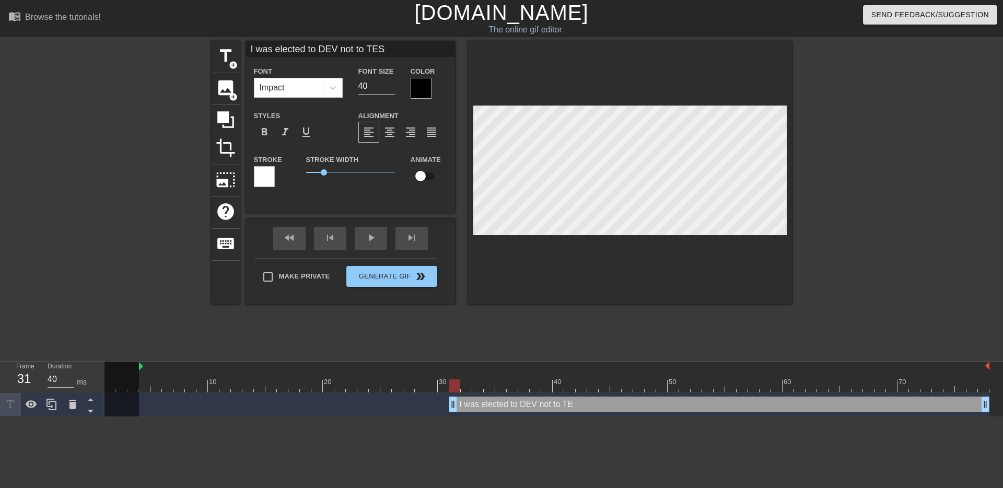
scroll to position [0, 7]
click at [329, 97] on div at bounding box center [332, 87] width 19 height 19
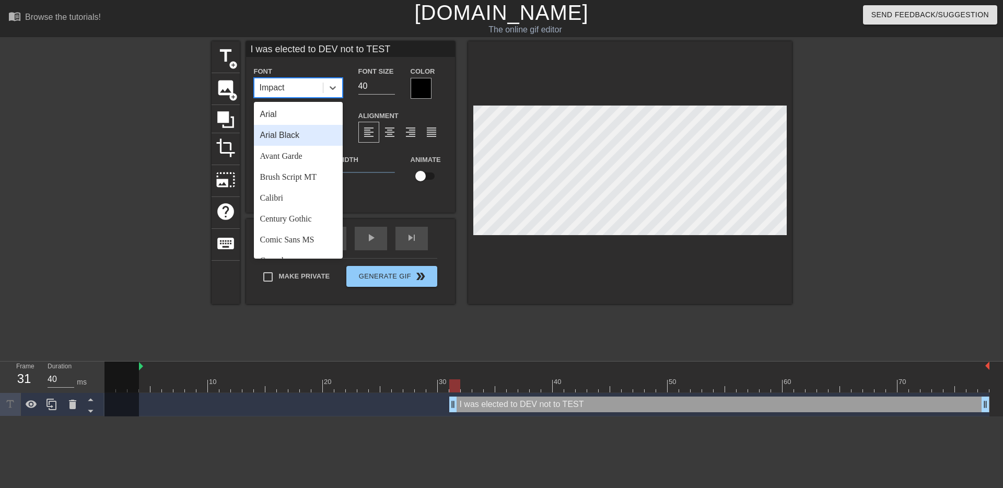
click at [321, 128] on div "Arial Black" at bounding box center [298, 135] width 89 height 21
click at [317, 84] on div "Arial Black" at bounding box center [288, 87] width 68 height 19
click at [296, 155] on div "Avant Garde" at bounding box center [298, 156] width 89 height 21
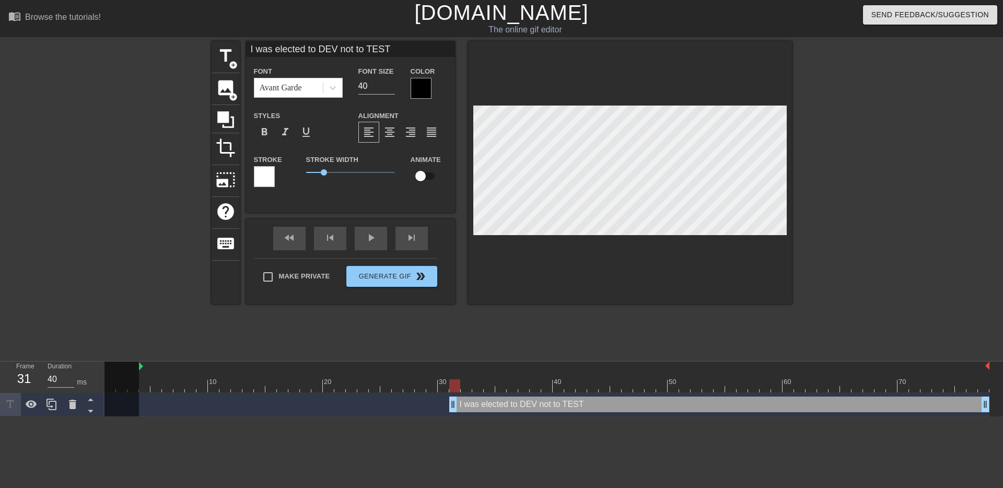
click at [299, 98] on div "Font Avant Garde" at bounding box center [298, 82] width 104 height 34
click at [297, 84] on div "Avant Garde" at bounding box center [281, 87] width 42 height 13
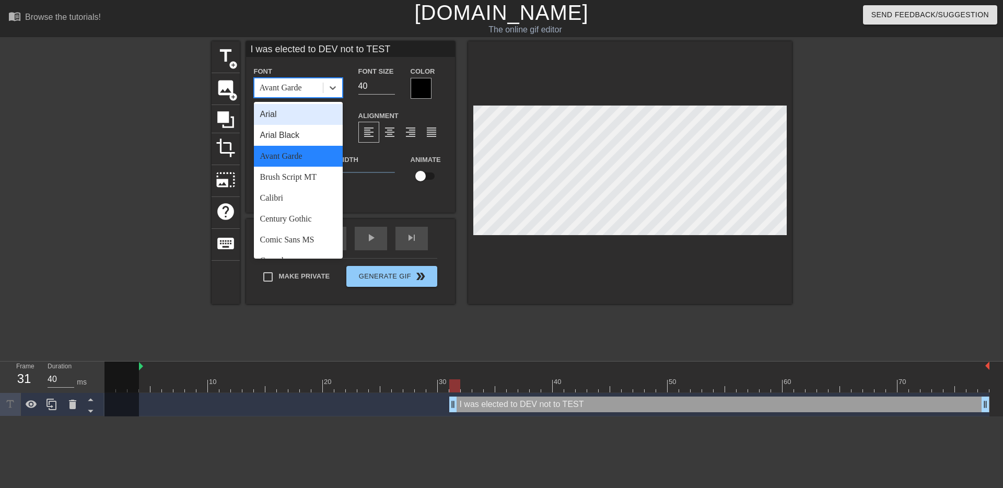
click at [284, 116] on div "Arial" at bounding box center [298, 114] width 89 height 21
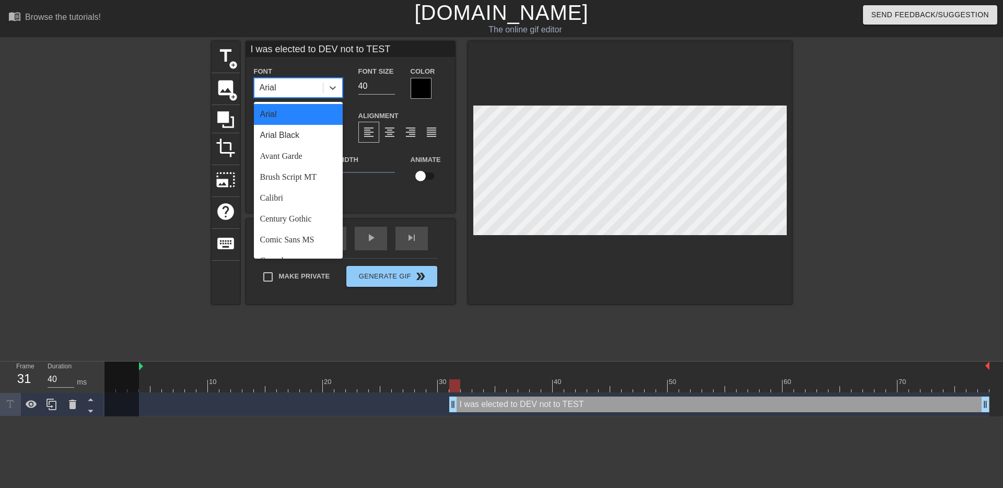
click at [299, 89] on div "Arial" at bounding box center [288, 87] width 68 height 19
click at [290, 117] on div "Arial" at bounding box center [298, 114] width 89 height 21
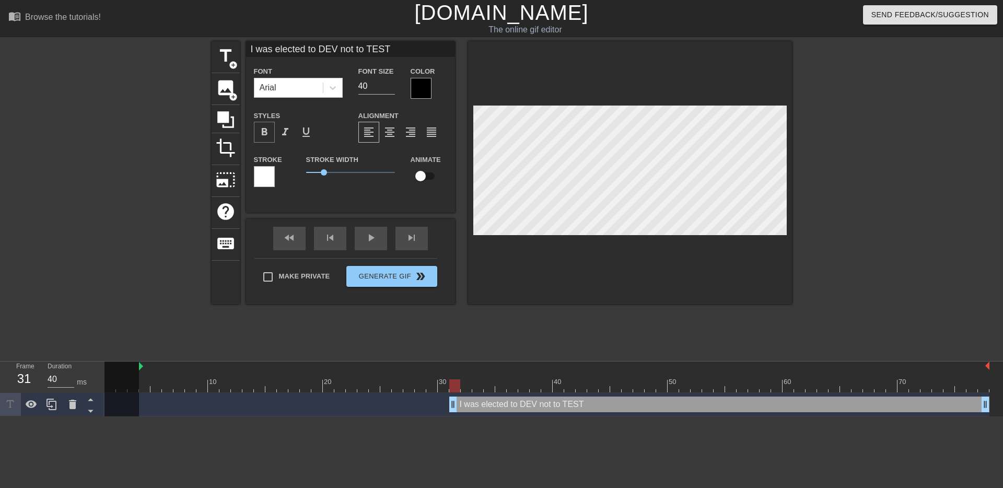
click at [264, 133] on span "format_bold" at bounding box center [264, 132] width 13 height 13
click at [389, 89] on input "39" at bounding box center [376, 86] width 37 height 17
click at [389, 89] on input "38" at bounding box center [376, 86] width 37 height 17
click at [389, 89] on input "37" at bounding box center [376, 86] width 37 height 17
click at [389, 89] on input "36" at bounding box center [376, 86] width 37 height 17
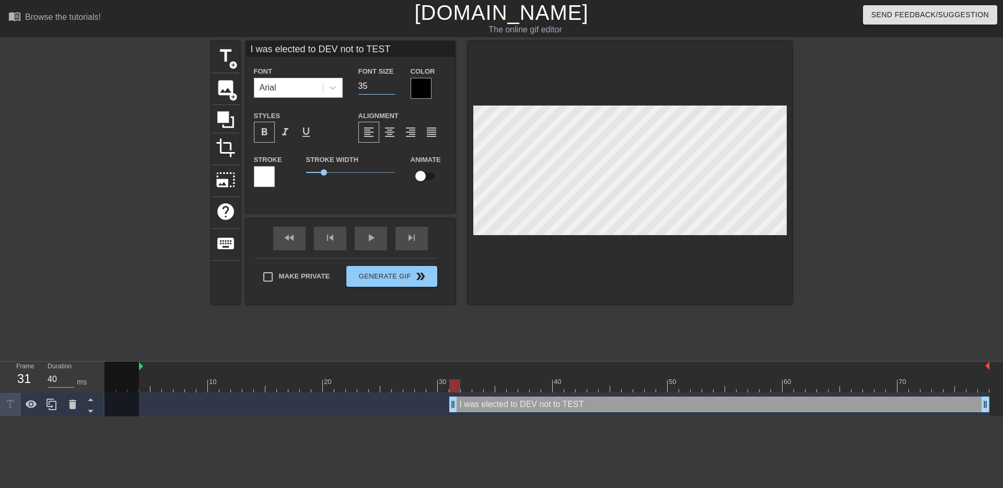
type input "35"
click at [389, 89] on input "35" at bounding box center [376, 86] width 37 height 17
click at [272, 182] on div at bounding box center [264, 176] width 21 height 21
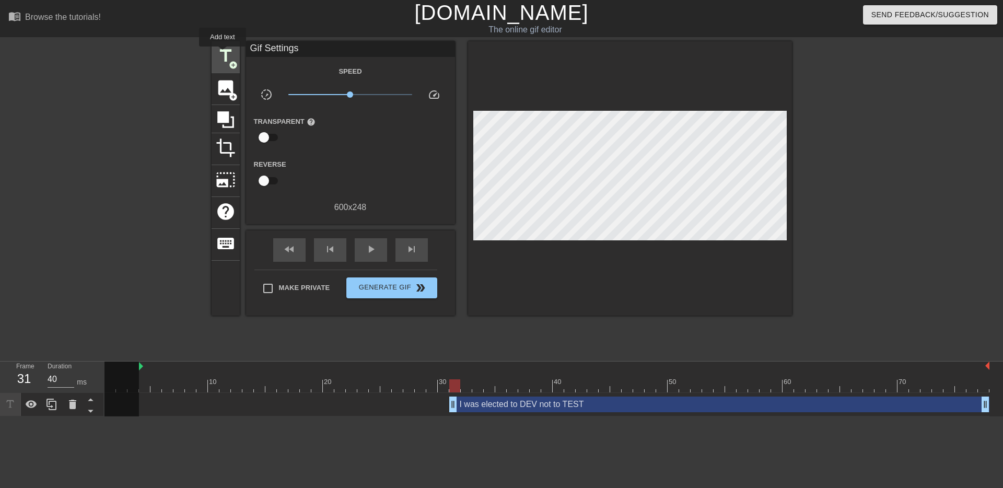
click at [223, 52] on span "title" at bounding box center [226, 56] width 20 height 20
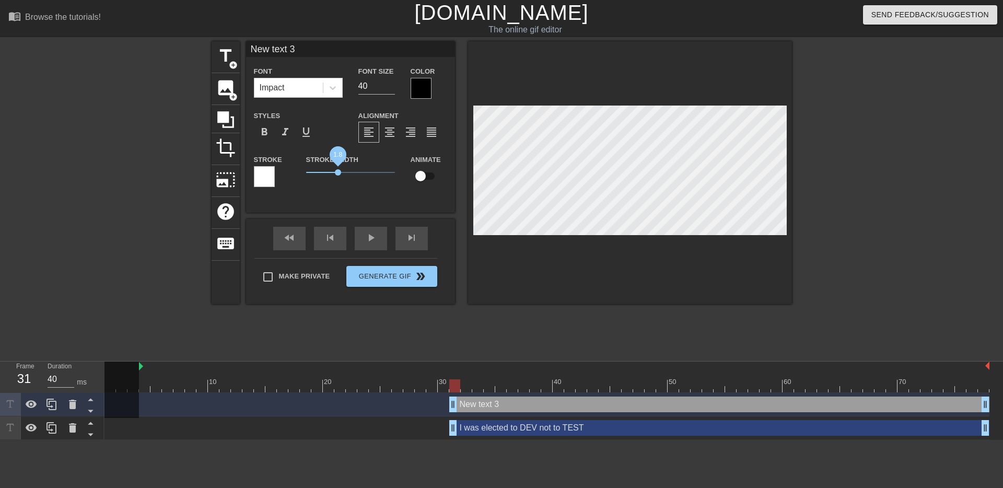
drag, startPoint x: 321, startPoint y: 171, endPoint x: 336, endPoint y: 174, distance: 15.1
click at [335, 175] on span "1.8" at bounding box center [338, 172] width 6 height 6
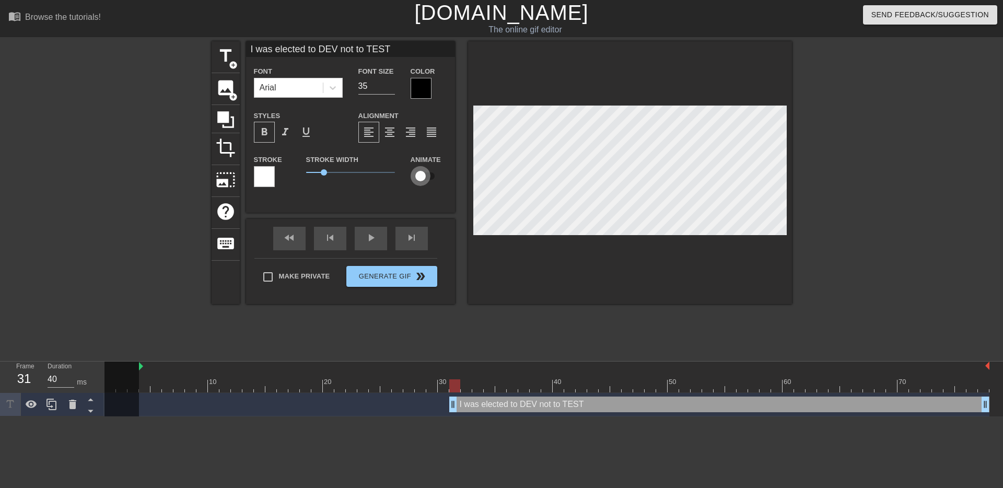
click at [424, 179] on input "checkbox" at bounding box center [421, 176] width 60 height 20
click at [426, 178] on input "checkbox" at bounding box center [431, 176] width 60 height 20
checkbox input "false"
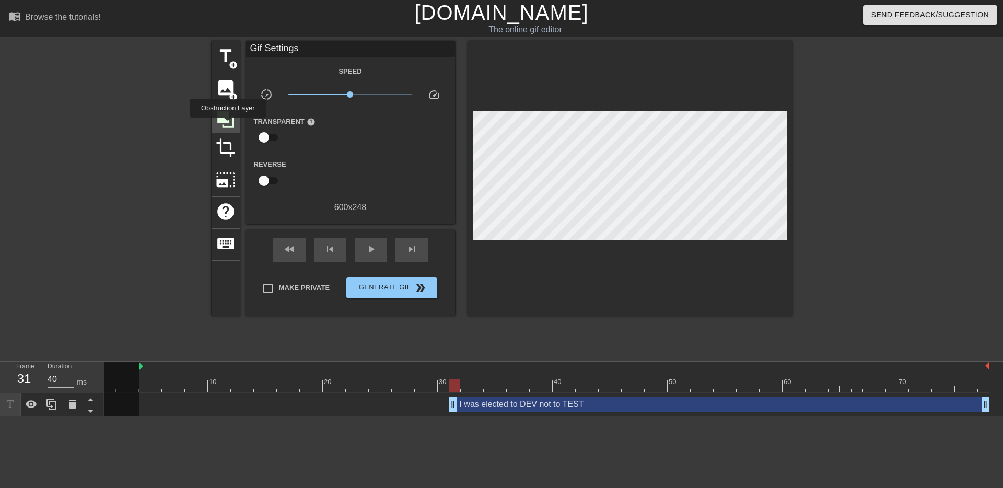
click at [229, 125] on icon at bounding box center [226, 120] width 20 height 20
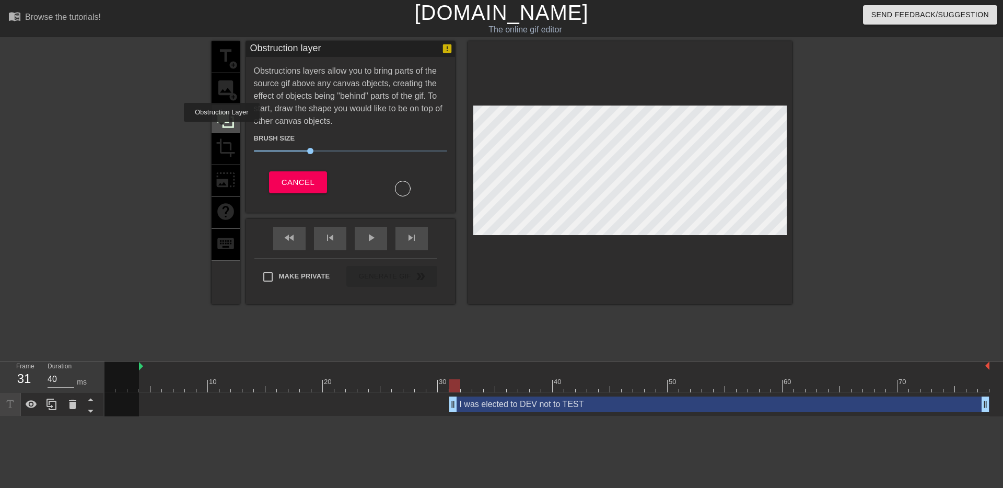
click at [223, 129] on div at bounding box center [226, 119] width 28 height 28
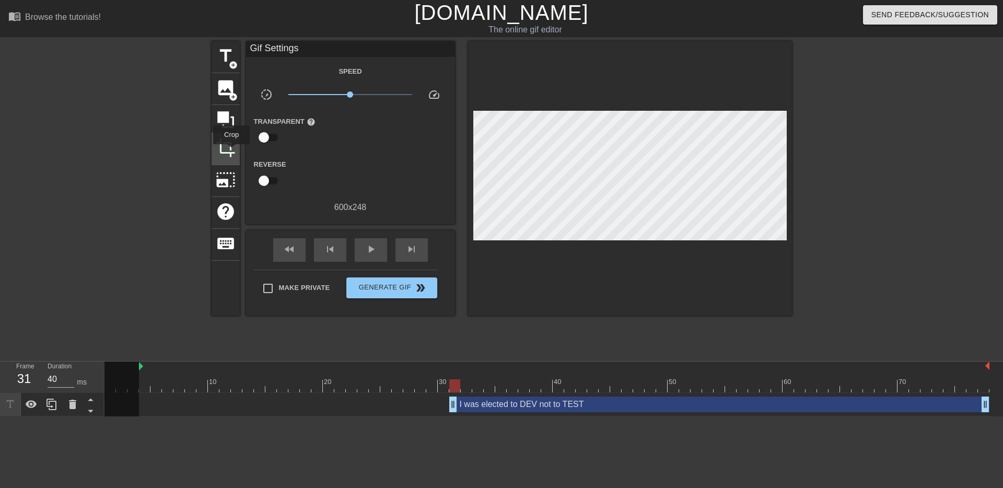
click at [232, 152] on span "crop" at bounding box center [226, 148] width 20 height 20
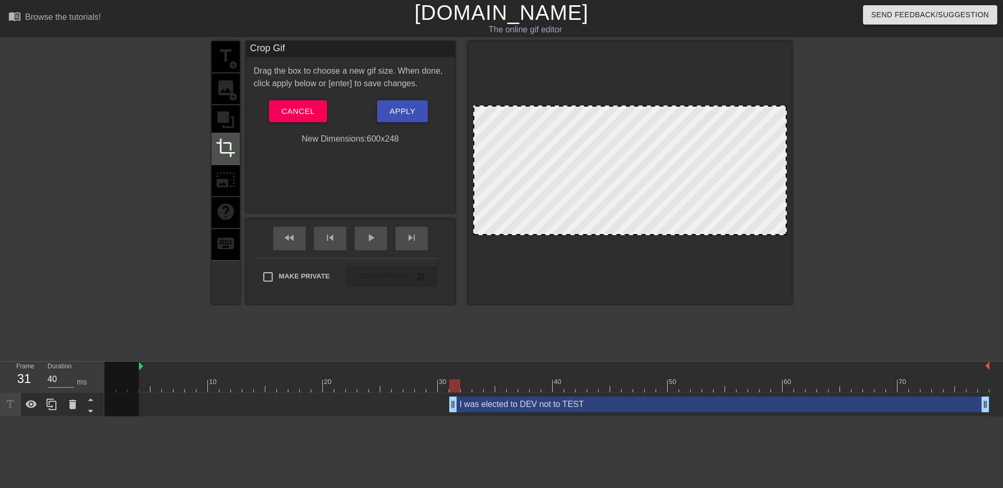
click at [224, 158] on div "crop" at bounding box center [226, 149] width 28 height 32
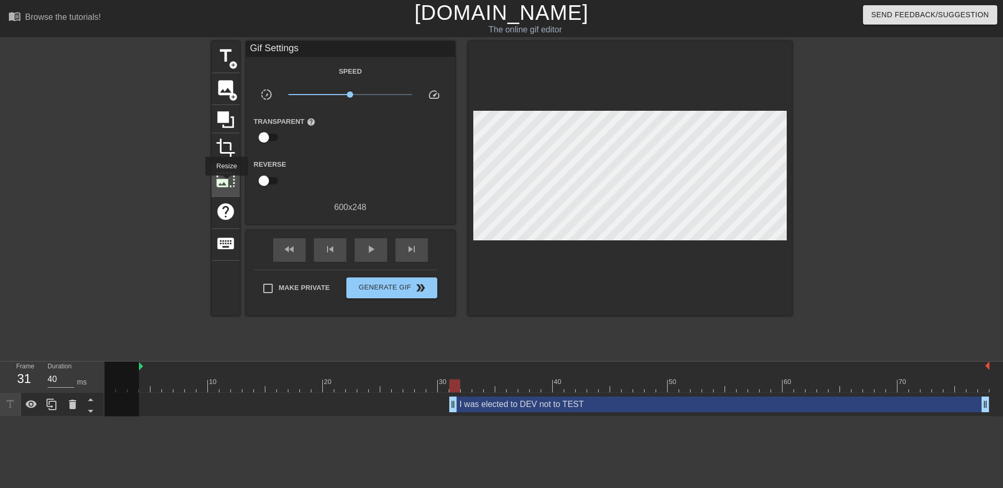
click at [227, 183] on span "photo_size_select_large" at bounding box center [226, 180] width 20 height 20
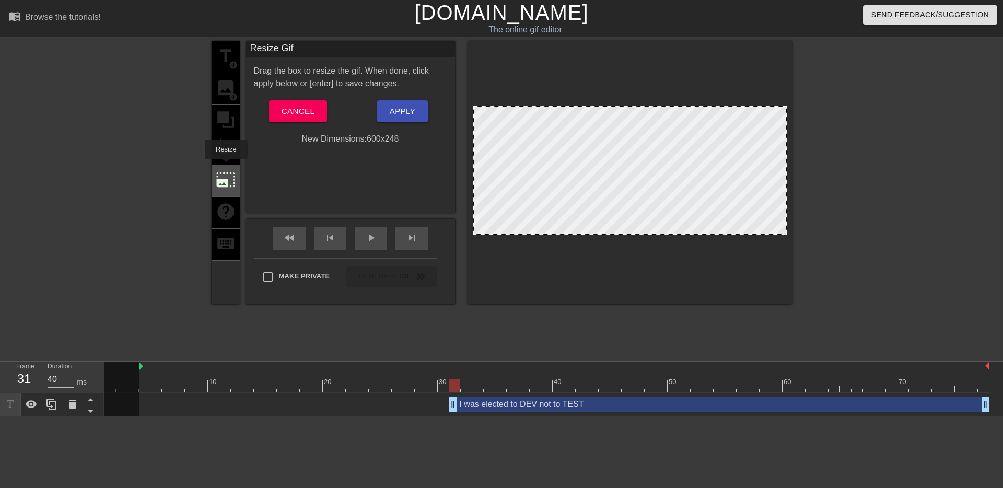
click at [226, 166] on div "photo_size_select_large" at bounding box center [226, 181] width 28 height 32
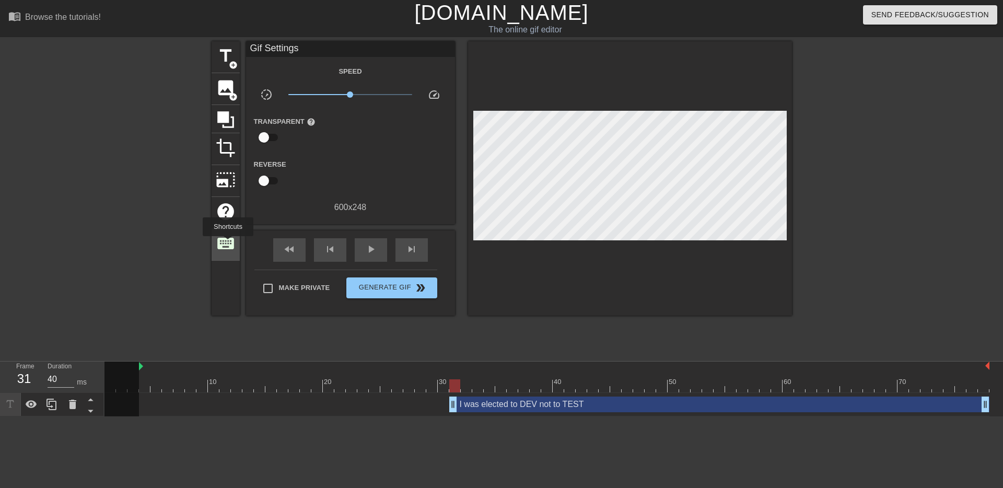
click at [229, 243] on span "keyboard" at bounding box center [226, 243] width 20 height 20
click at [231, 54] on span "title" at bounding box center [226, 56] width 20 height 20
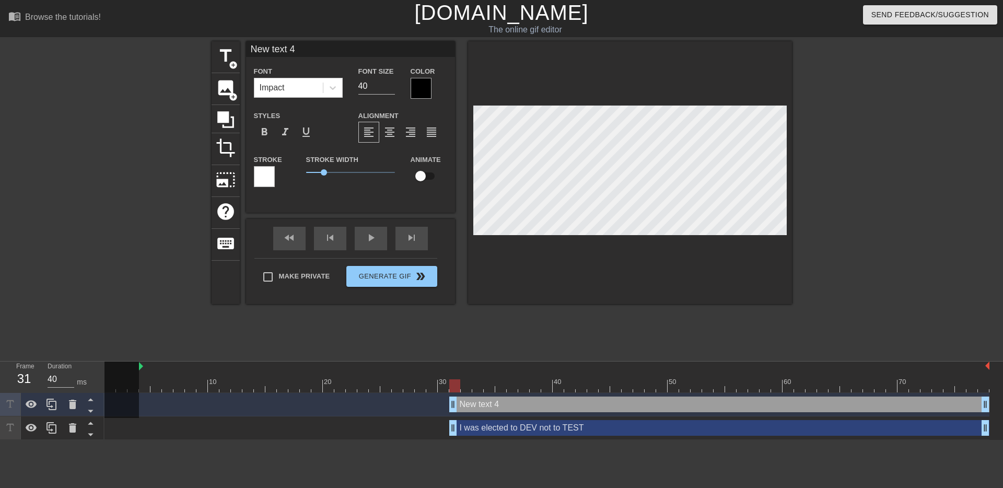
scroll to position [0, 2]
type input "-"
type textarea "-"
type input "--"
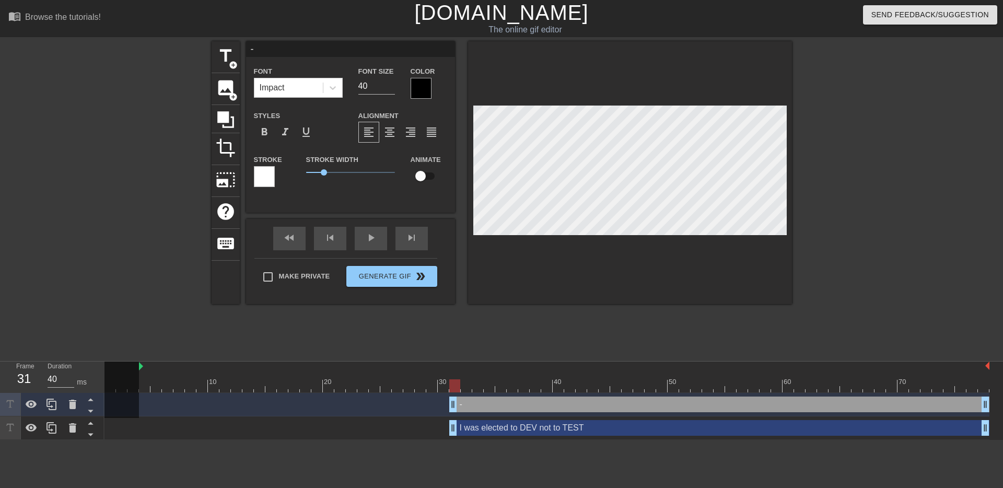
type textarea "--"
type input "---"
type textarea "---"
type input "----"
type textarea "----"
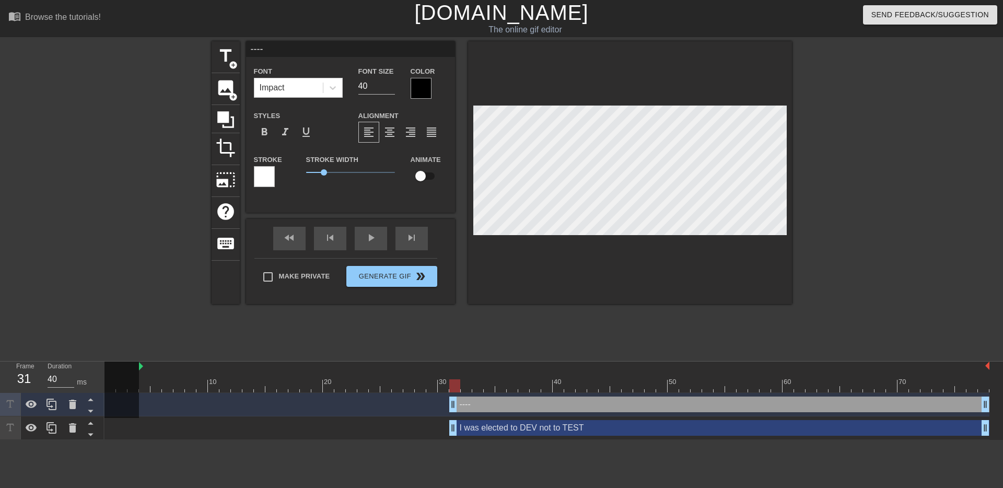
type input "-----"
type textarea "-----"
type input "------"
type textarea "------"
type input "-------"
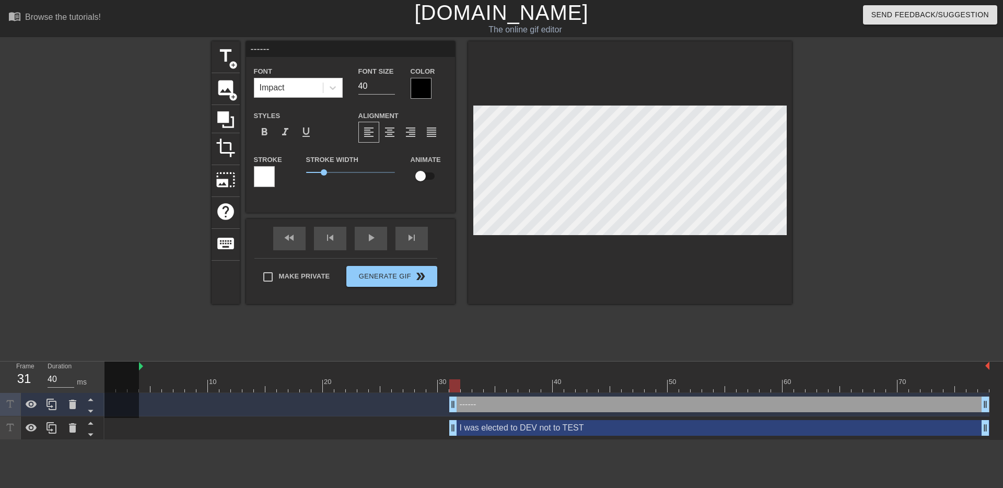
type textarea "-------"
type input "--------"
type textarea "--------"
type input "---------"
type textarea "---------"
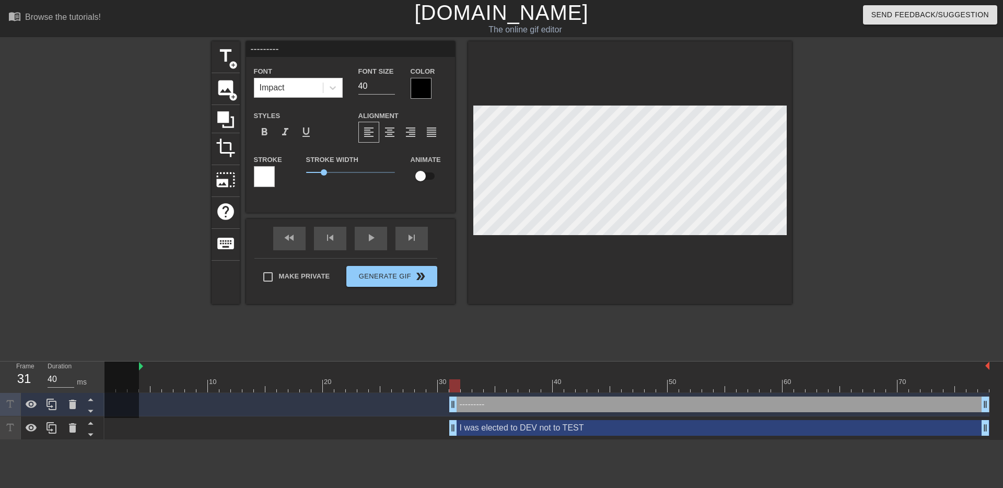
type input "----------"
type textarea "----------"
type input "-----------"
type textarea "-----------"
type input "------------"
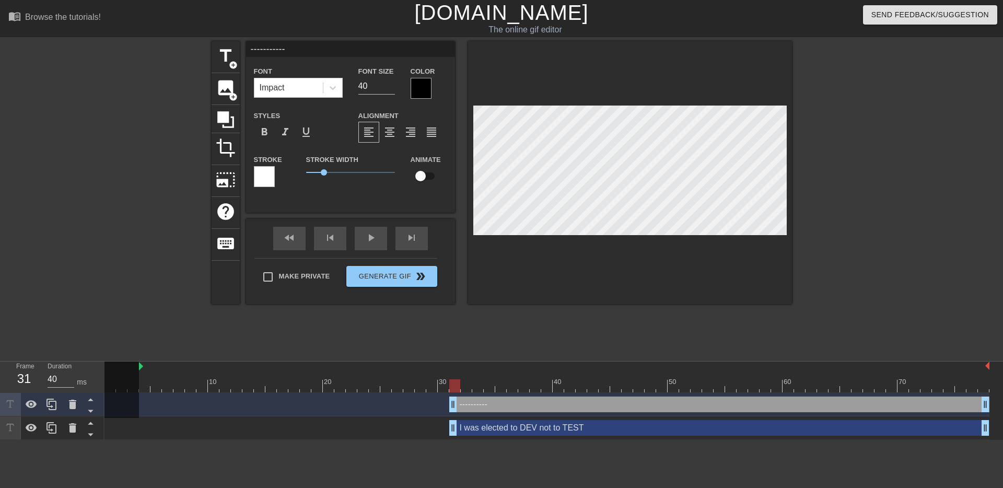
type textarea "------------"
type input "-------------"
type textarea "-------------"
type input "--------------"
type textarea "--------------"
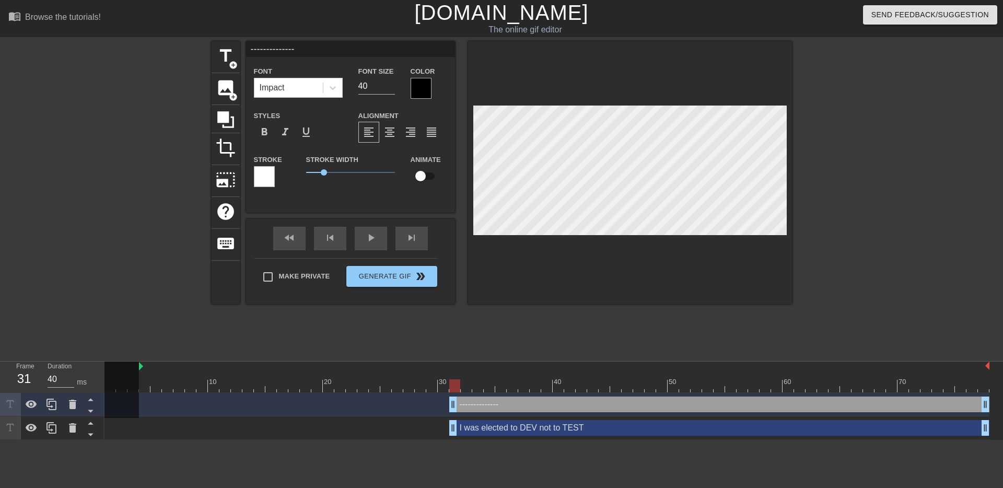
type input "---------------"
type textarea "---------------"
type input "----------------"
type textarea "----------------"
type input "-----------------"
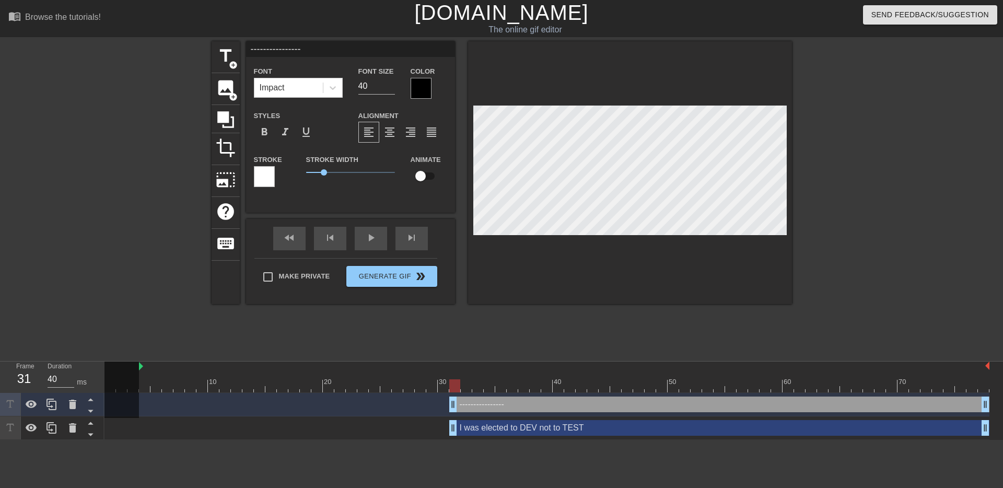
type textarea "-----------------"
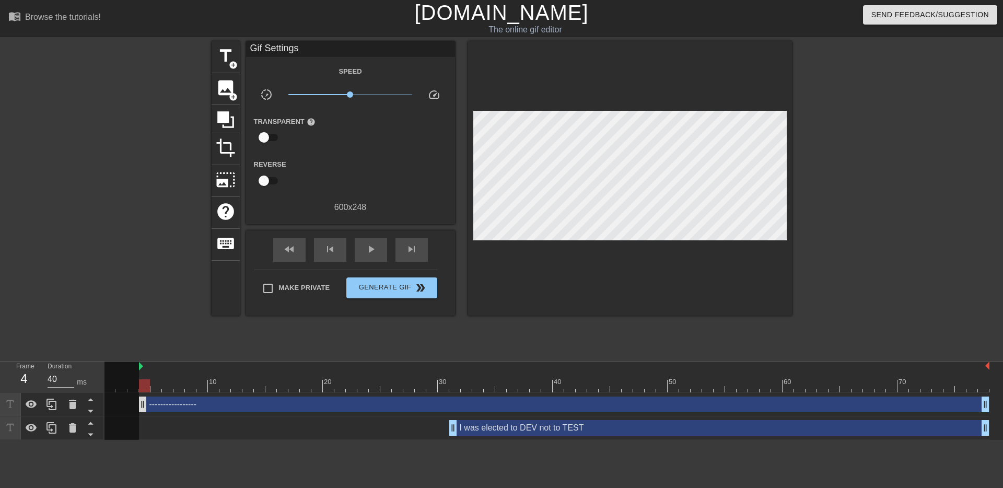
drag, startPoint x: 454, startPoint y: 403, endPoint x: 144, endPoint y: 411, distance: 310.4
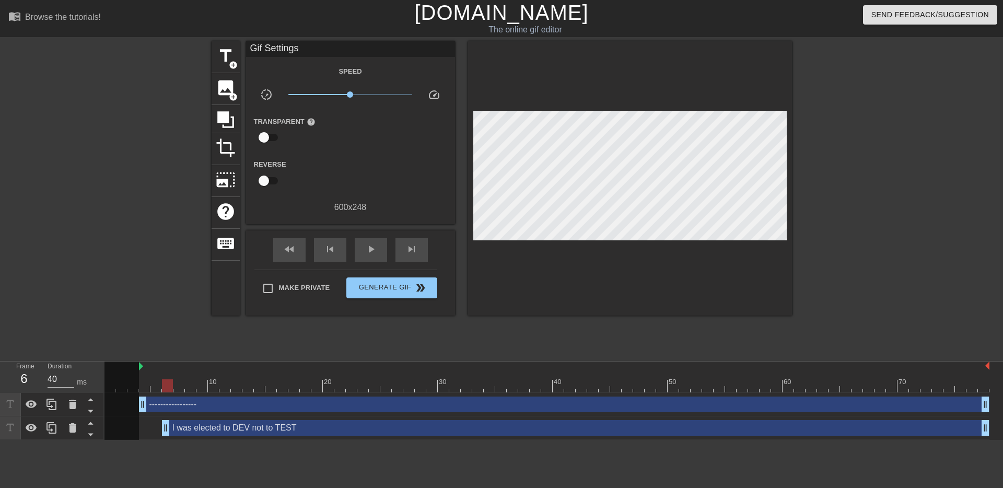
drag, startPoint x: 451, startPoint y: 427, endPoint x: 160, endPoint y: 436, distance: 291.1
click at [160, 436] on div "I was elected to DEV not to TEST drag_handle drag_handle" at bounding box center [546, 428] width 885 height 24
drag, startPoint x: 164, startPoint y: 431, endPoint x: 128, endPoint y: 430, distance: 36.1
click at [128, 430] on div "10 20 30 40 50 60 70 ----------------- drag_handle drag_handle I was elected to…" at bounding box center [553, 400] width 898 height 78
drag, startPoint x: 132, startPoint y: 429, endPoint x: 142, endPoint y: 429, distance: 9.9
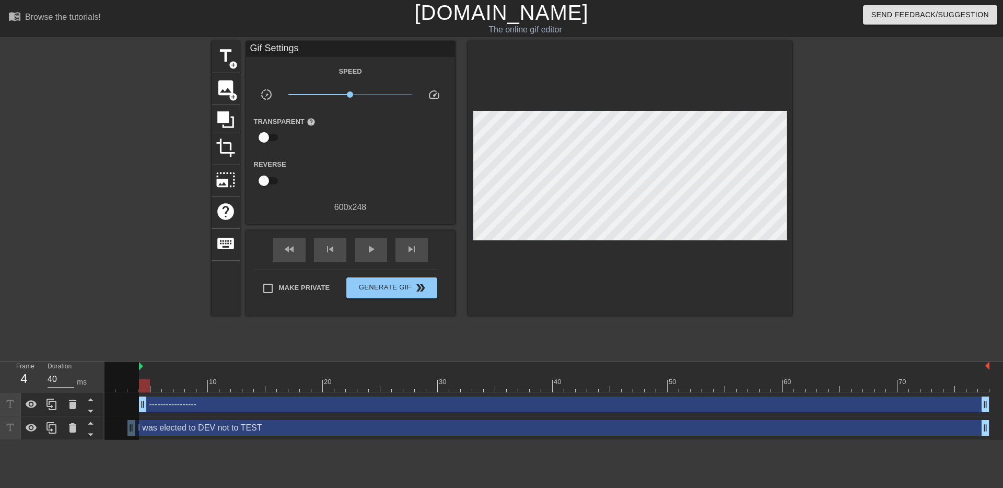
click at [142, 429] on div "10 20 30 40 50 60 70 ----------------- drag_handle drag_handle I was elected to…" at bounding box center [553, 400] width 898 height 78
click at [133, 427] on div at bounding box center [121, 401] width 34 height 80
drag, startPoint x: 140, startPoint y: 428, endPoint x: 154, endPoint y: 428, distance: 14.1
click at [154, 428] on div "I was elected to DEV not to TEST drag_handle drag_handle" at bounding box center [558, 428] width 862 height 16
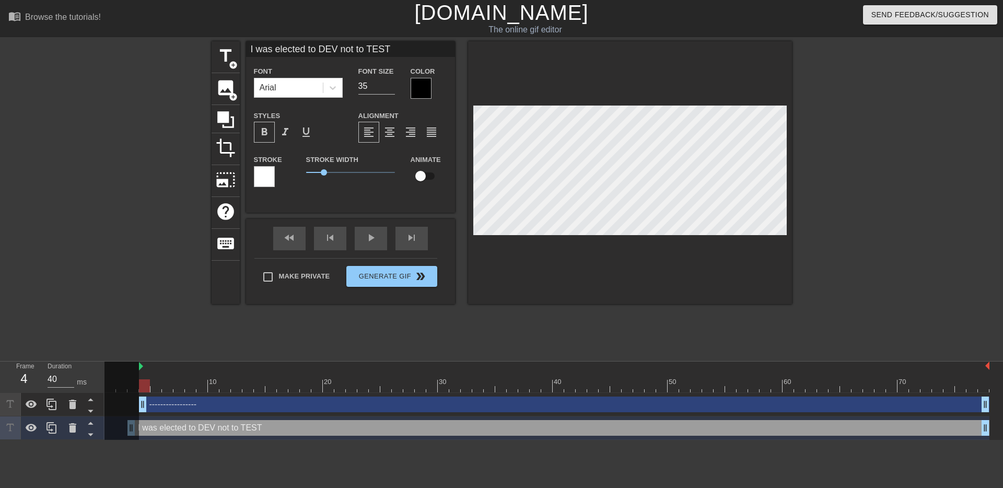
drag, startPoint x: 131, startPoint y: 428, endPoint x: 155, endPoint y: 428, distance: 24.0
click at [144, 428] on div "10 20 30 40 50 60 70 ----------------- drag_handle drag_handle I was elected to…" at bounding box center [553, 400] width 898 height 78
drag, startPoint x: 986, startPoint y: 426, endPoint x: 973, endPoint y: 426, distance: 13.1
drag, startPoint x: 921, startPoint y: 431, endPoint x: 941, endPoint y: 430, distance: 19.4
click at [941, 430] on div "I was elected to DEV not to TEST drag_handle drag_handle" at bounding box center [564, 428] width 850 height 16
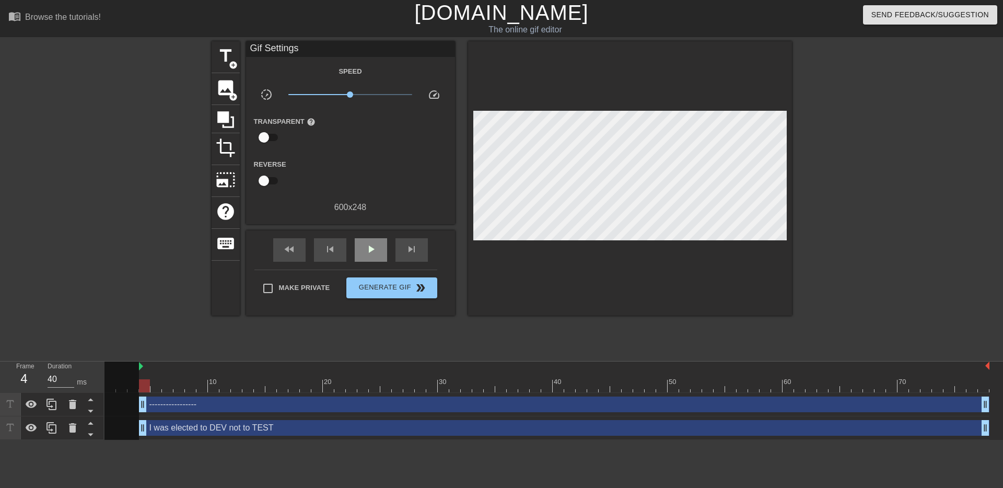
click at [357, 237] on div "fast_rewind skip_previous play_arrow skip_next" at bounding box center [350, 249] width 170 height 39
click at [376, 249] on span "play_arrow" at bounding box center [371, 249] width 13 height 13
click at [157, 375] on div at bounding box center [155, 378] width 11 height 13
drag, startPoint x: 141, startPoint y: 367, endPoint x: 151, endPoint y: 367, distance: 10.4
click at [374, 243] on div "play_arrow" at bounding box center [371, 250] width 32 height 24
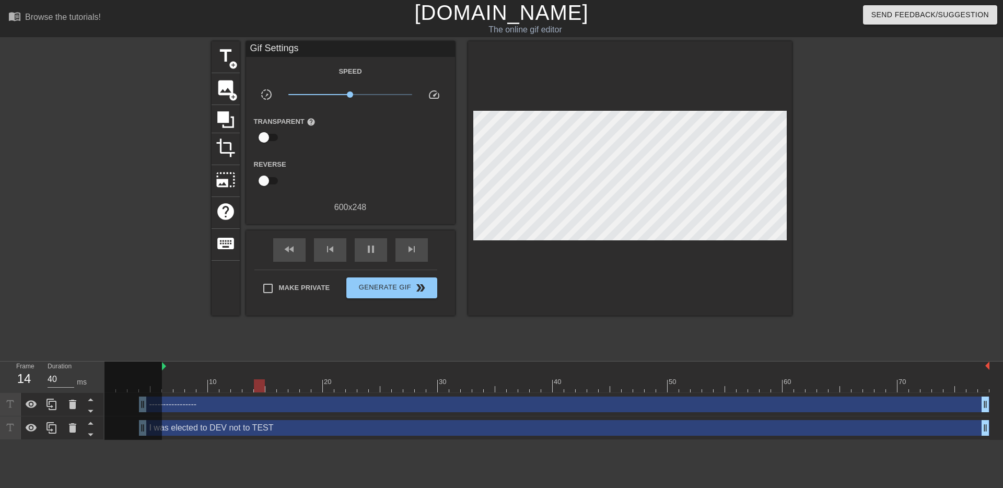
drag, startPoint x: 152, startPoint y: 367, endPoint x: 159, endPoint y: 367, distance: 7.3
click at [159, 367] on div "10 20 30 40 50 60 70" at bounding box center [546, 376] width 885 height 31
click at [259, 428] on div "I was elected to DEV not to TEST drag_handle drag_handle" at bounding box center [564, 428] width 850 height 16
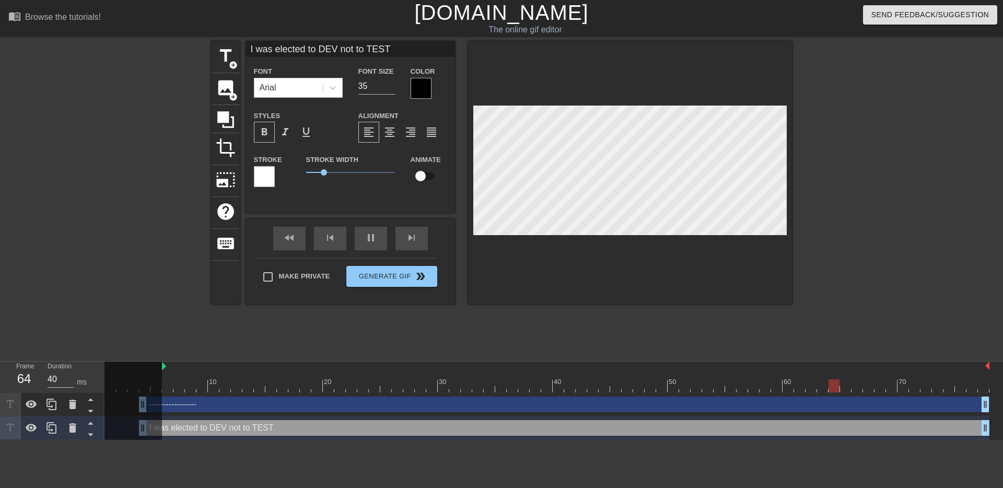
scroll to position [0, 5]
type input "40"
type input "I was elected to DEVE not to TEST"
type textarea "I was elected to DEVE not to TEST"
type input "40"
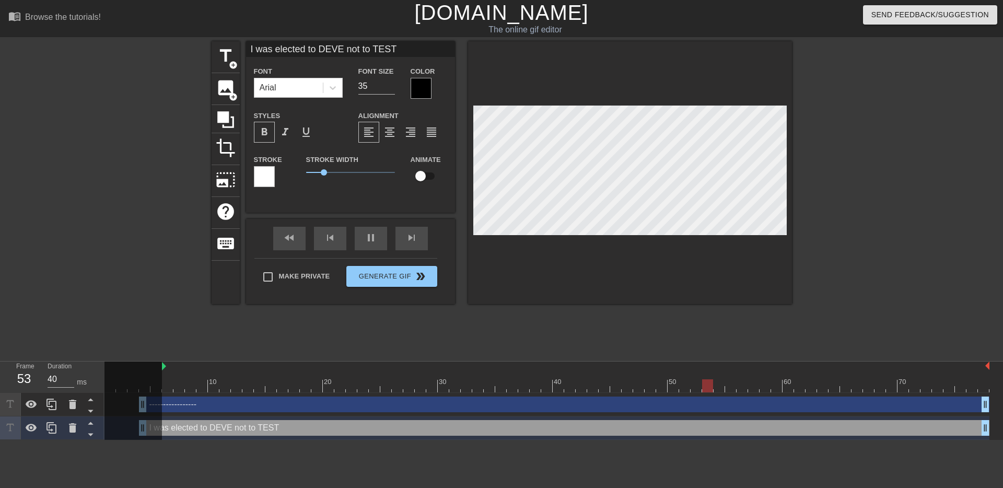
type input "I was elected to DEVEL not to TEST"
type textarea "I was elected to DEVEL not to TEST"
type input "40"
type input "I was elected to DEVELO not to TEST"
type textarea "I was elected to DEVELO not to TEST"
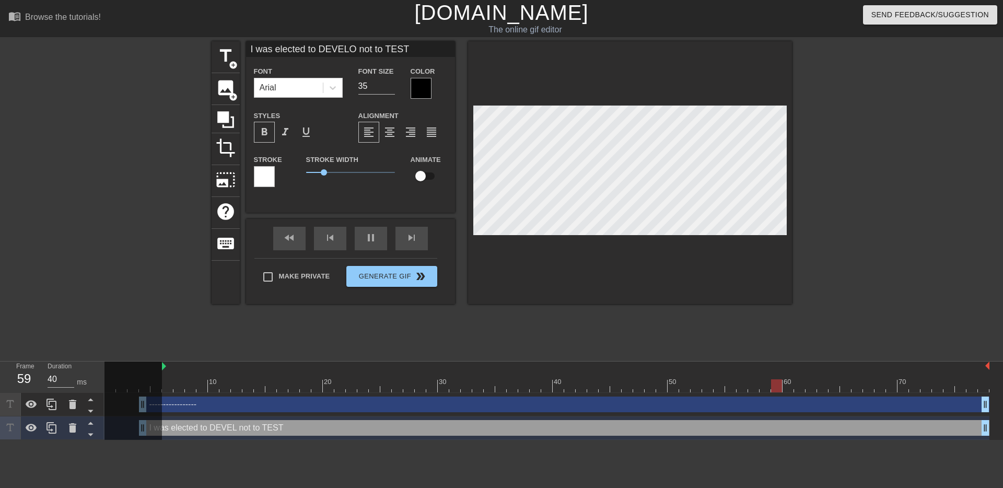
type input "I was elected to DEVELOP not to TEST"
type textarea "I was elected to DEVELOP not to TEST"
type input "40"
type textarea "I was elected to DEVELOP not to TEST"
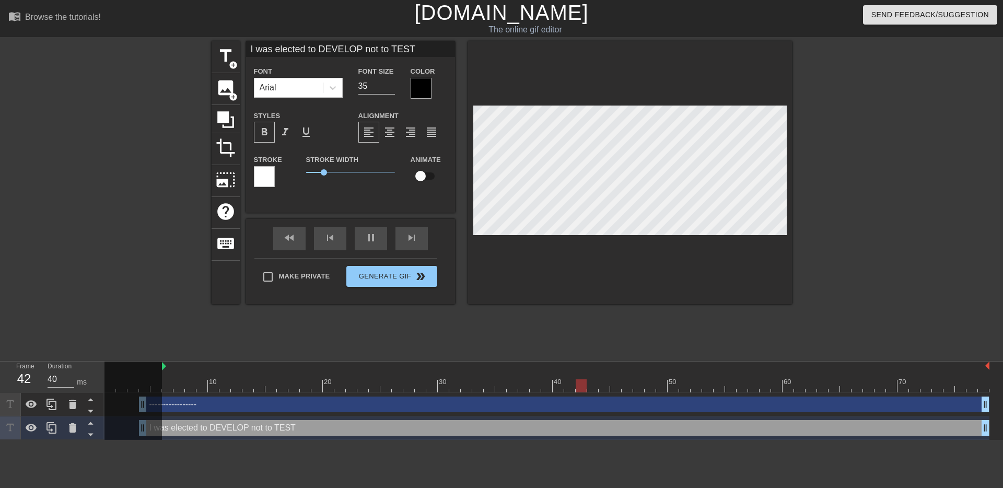
scroll to position [0, 4]
type input "50"
type input "34"
type input "40"
click at [390, 89] on input "34" at bounding box center [376, 86] width 37 height 17
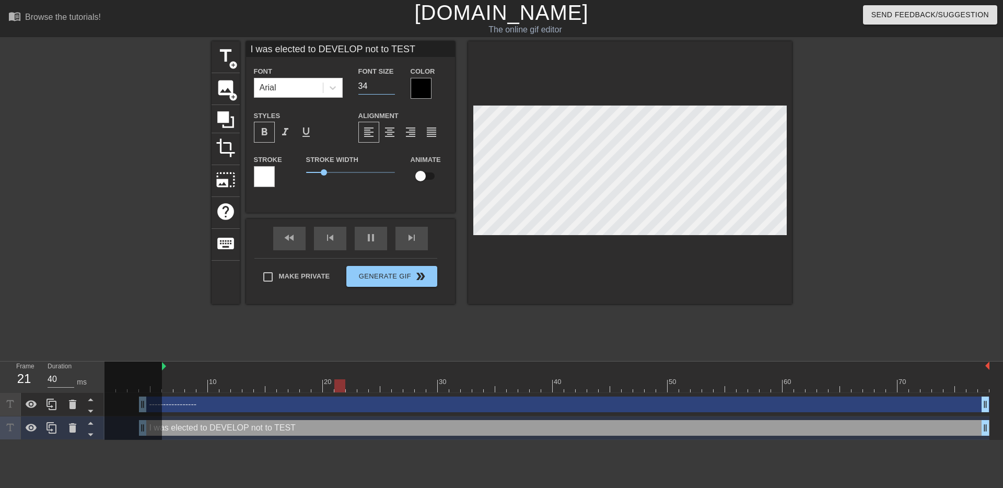
type input "33"
type input "50"
type input "33"
click at [390, 89] on input "33" at bounding box center [376, 86] width 37 height 17
type input "40"
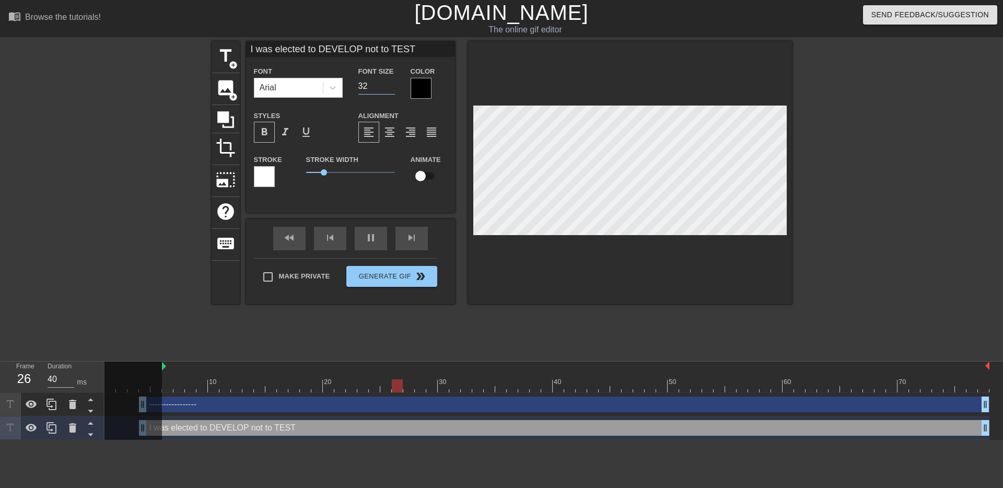
click at [390, 89] on input "32" at bounding box center [376, 86] width 37 height 17
type input "31"
type input "50"
type input "31"
click at [390, 89] on input "31" at bounding box center [376, 86] width 37 height 17
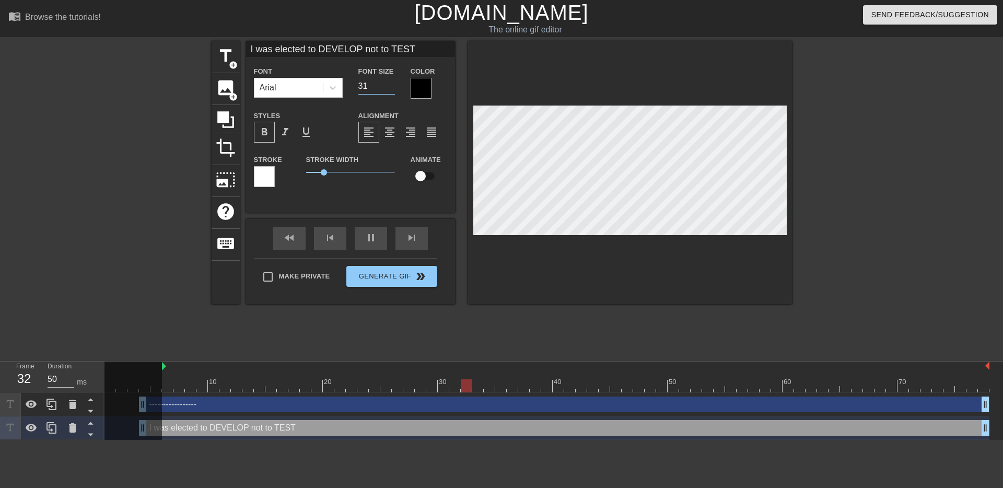
type input "40"
type input "30"
click at [390, 89] on input "30" at bounding box center [376, 86] width 37 height 17
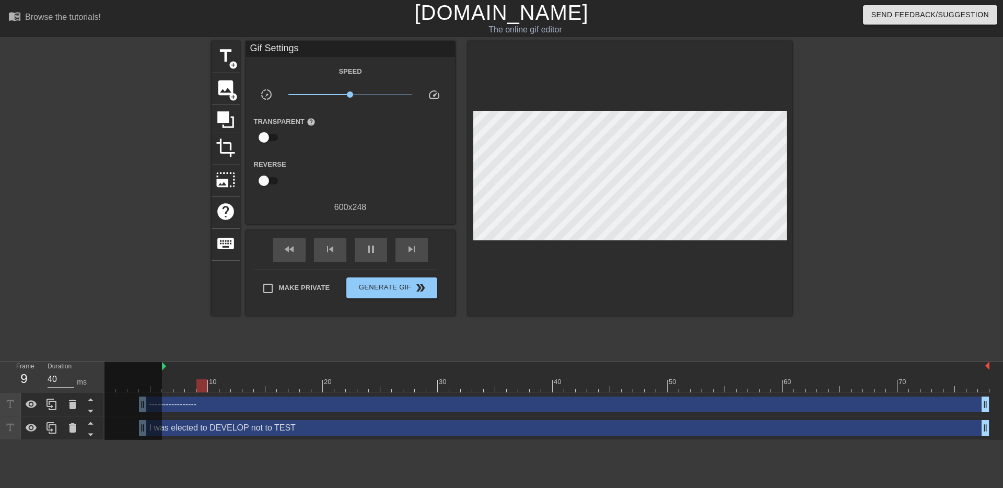
click at [887, 225] on div at bounding box center [882, 197] width 157 height 313
type input "50"
click at [379, 289] on span "Generate Gif double_arrow" at bounding box center [391, 288] width 82 height 13
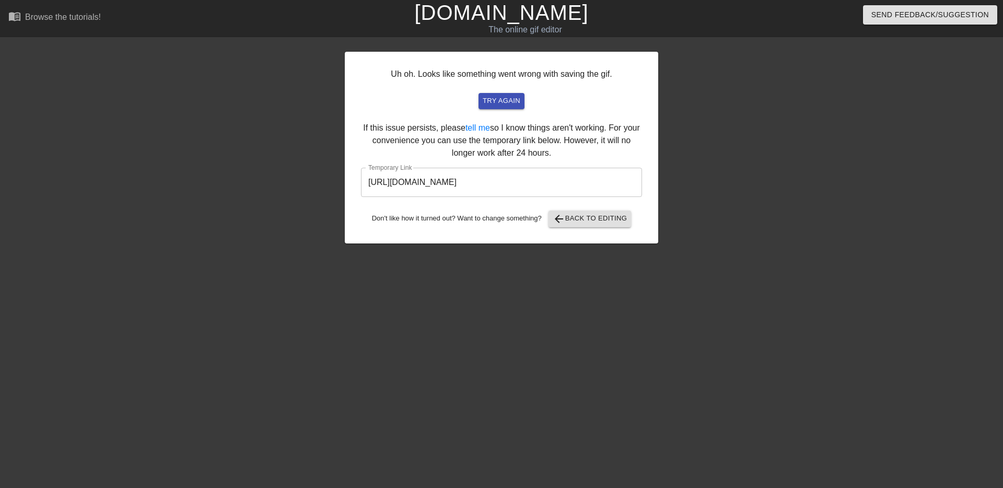
click at [511, 182] on input "[URL][DOMAIN_NAME]" at bounding box center [501, 182] width 281 height 29
